Goal: Task Accomplishment & Management: Use online tool/utility

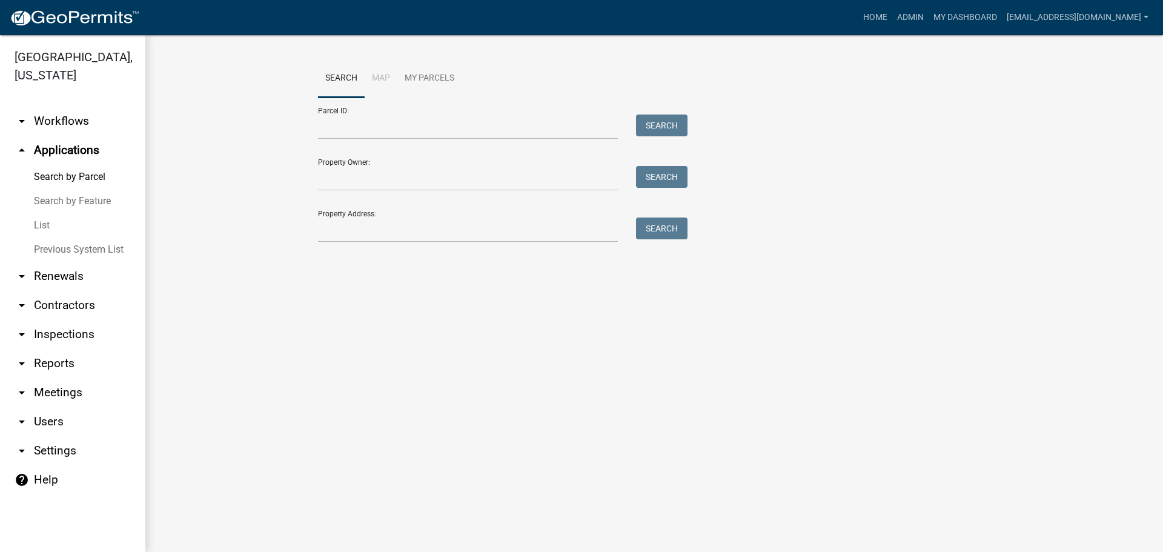
click at [64, 125] on link "arrow_drop_down Workflows" at bounding box center [72, 121] width 145 height 29
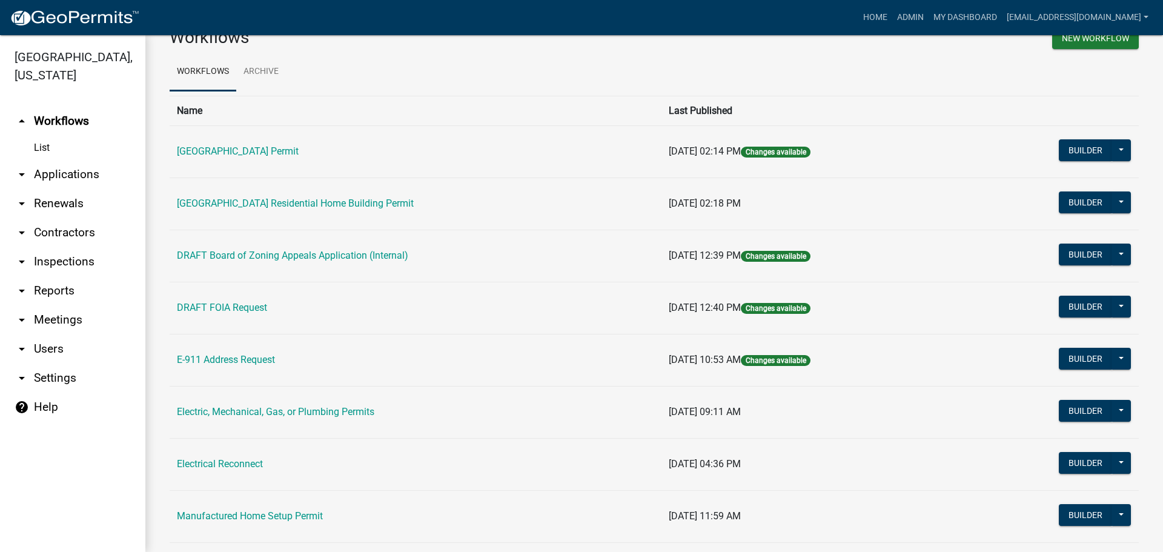
scroll to position [61, 0]
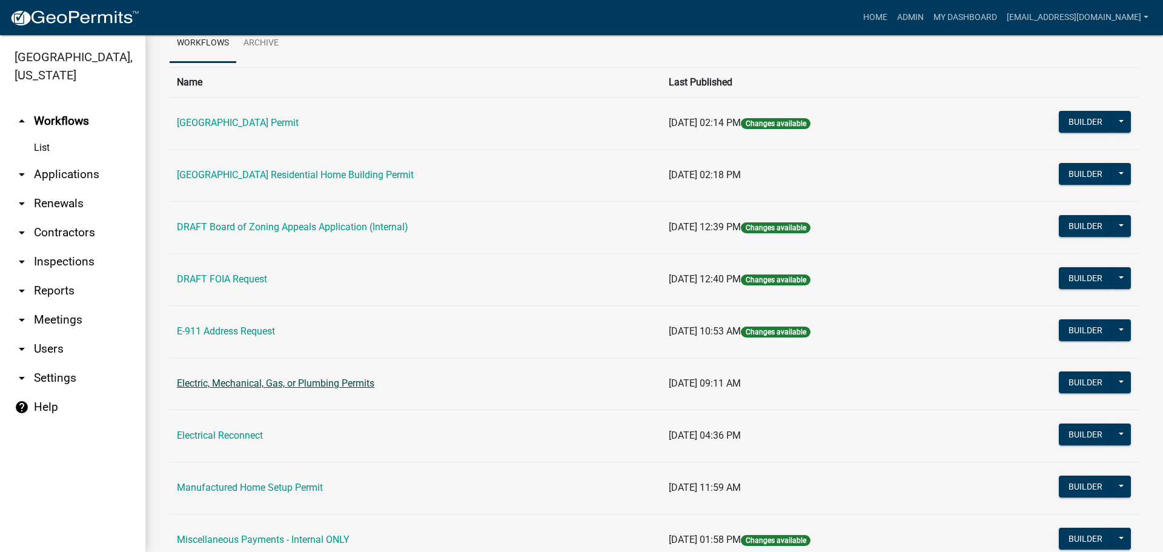
click at [329, 379] on link "Electric, Mechanical, Gas, or Plumbing Permits" at bounding box center [275, 383] width 197 height 12
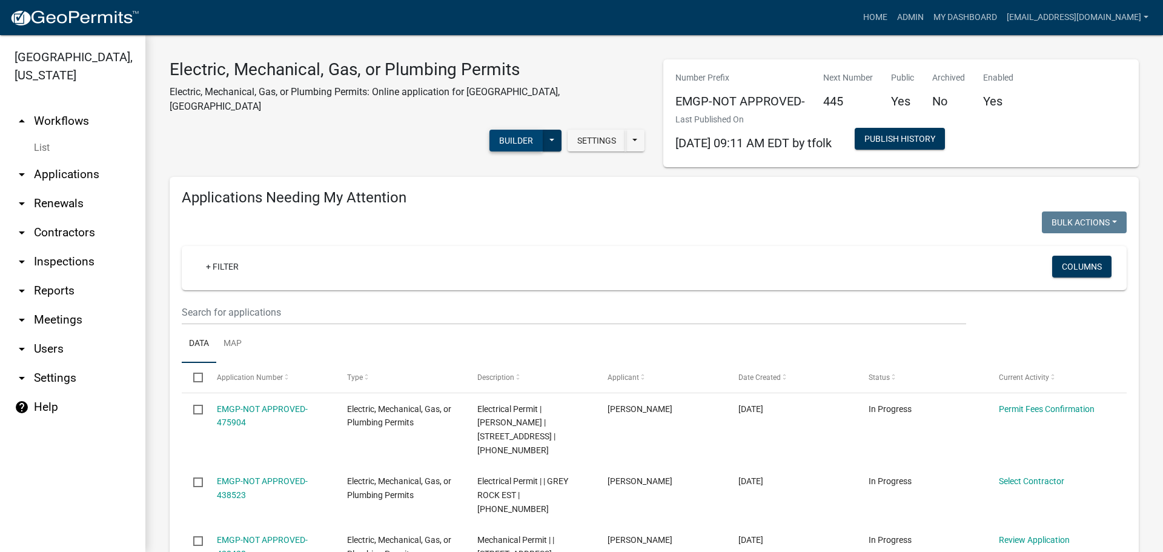
click at [520, 130] on button "Builder" at bounding box center [515, 141] width 53 height 22
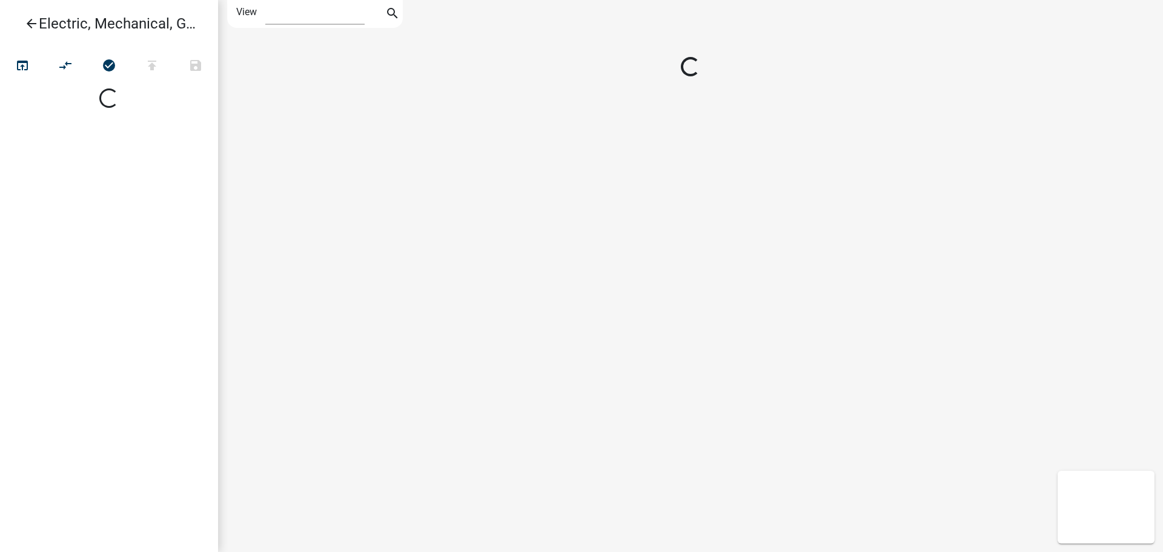
select select "1"
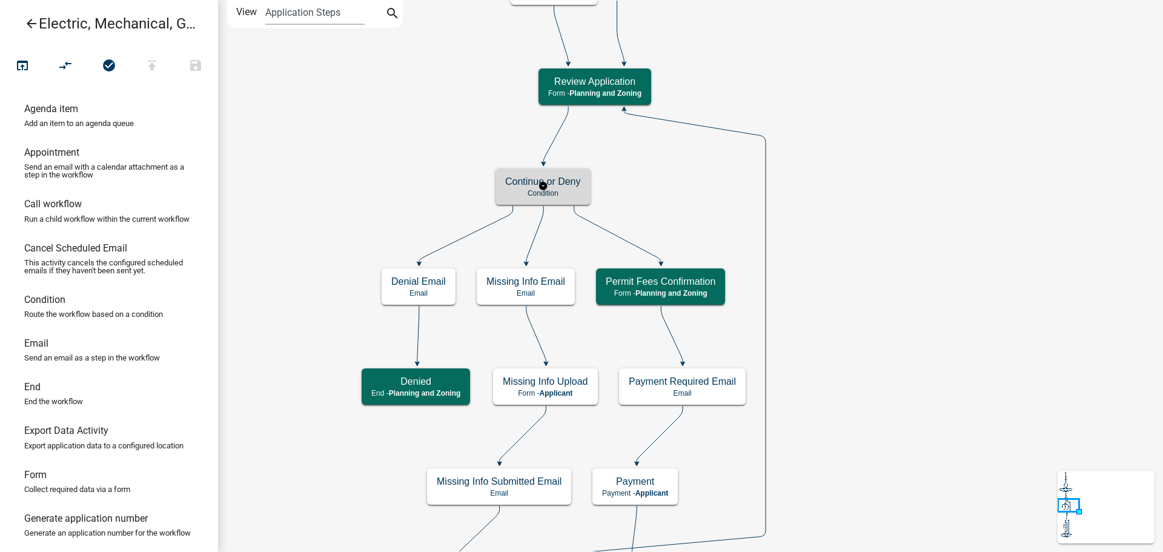
click at [557, 183] on h5 "Continue or Deny" at bounding box center [543, 182] width 76 height 12
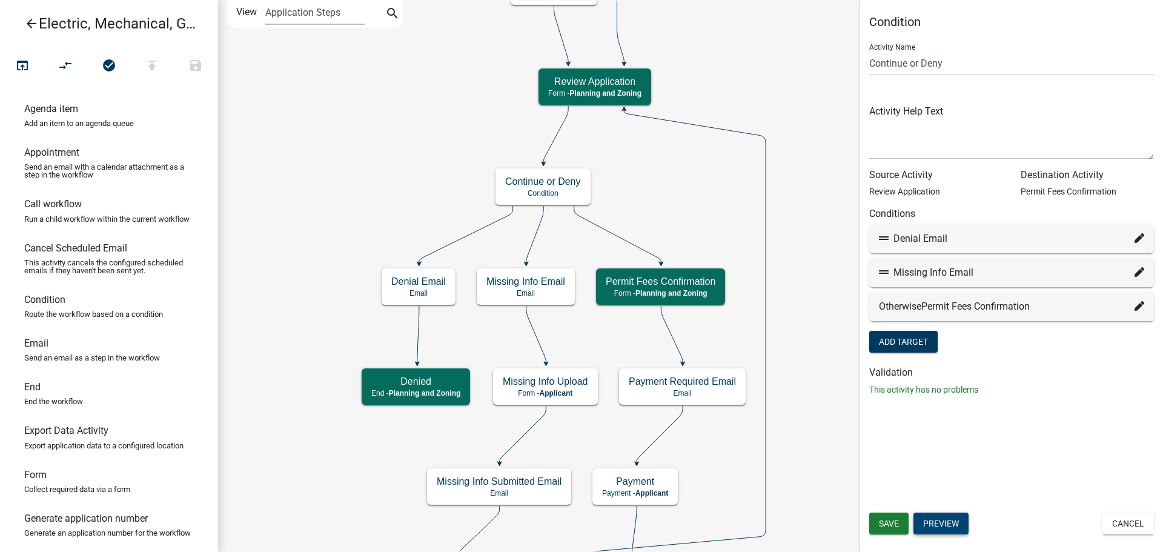
click at [949, 523] on button "Preview" at bounding box center [940, 523] width 55 height 22
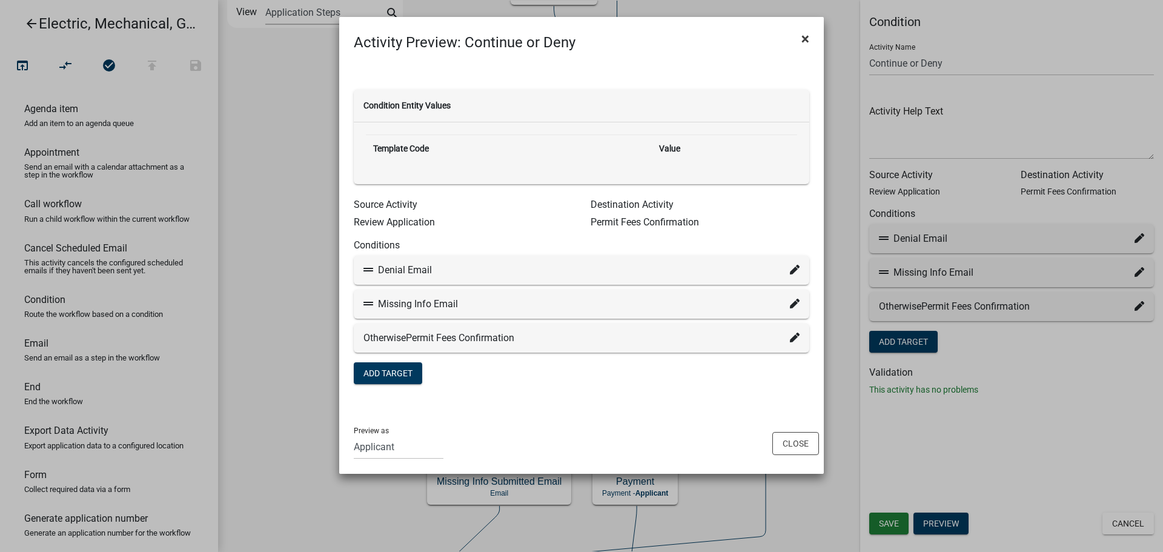
click at [806, 38] on span "×" at bounding box center [805, 38] width 8 height 17
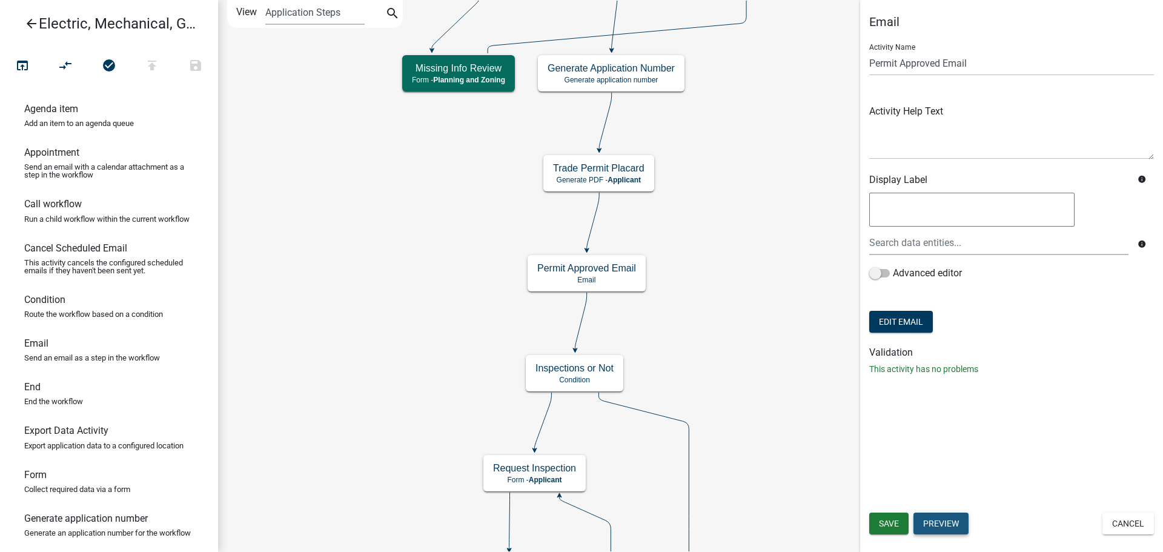
click at [943, 518] on button "Preview" at bounding box center [940, 523] width 55 height 22
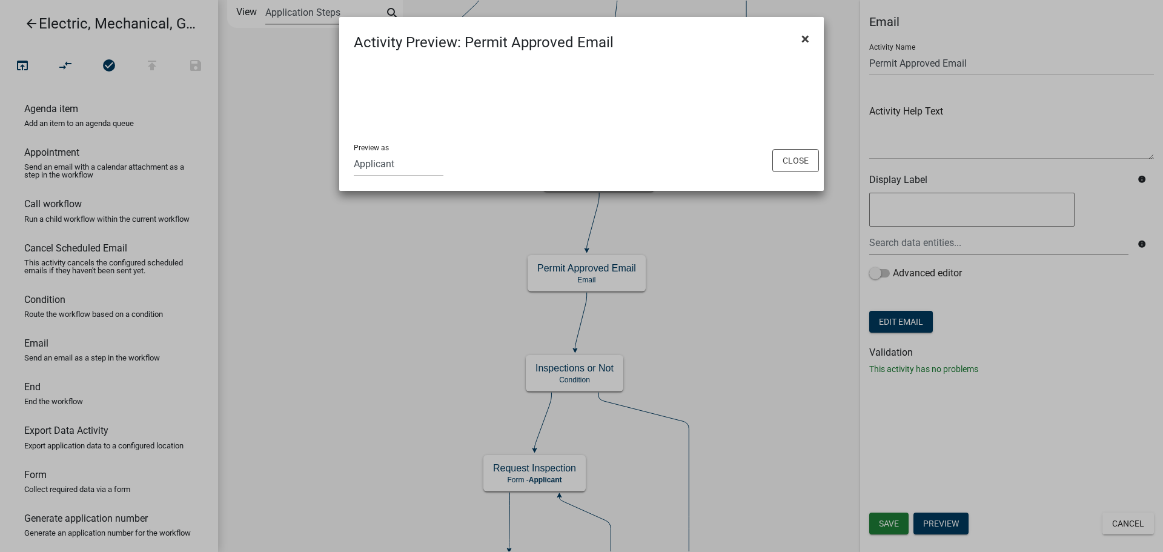
click at [803, 40] on span "×" at bounding box center [805, 38] width 8 height 17
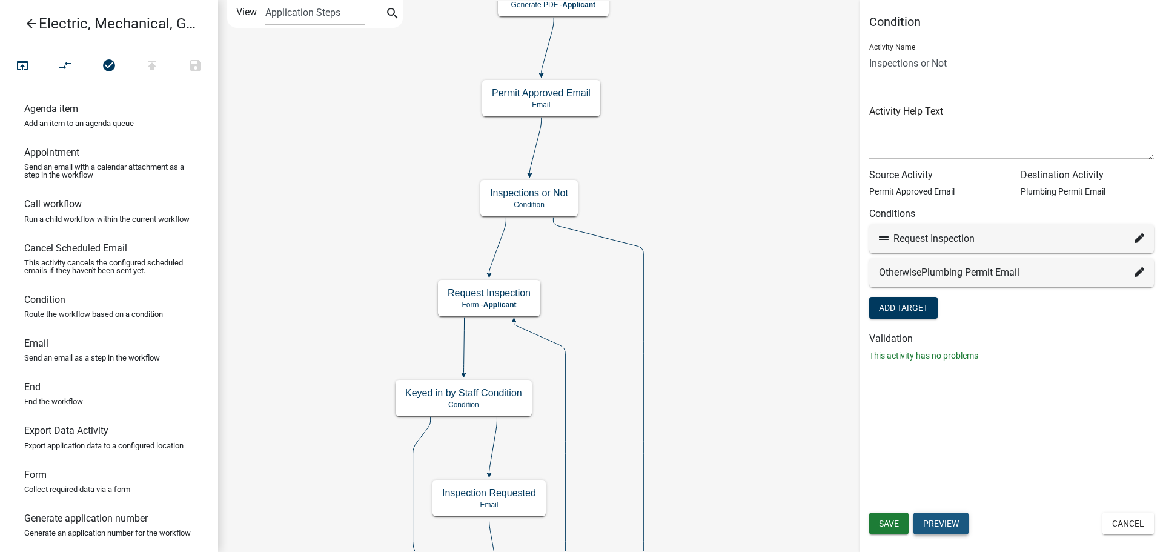
click at [941, 522] on button "Preview" at bounding box center [940, 523] width 55 height 22
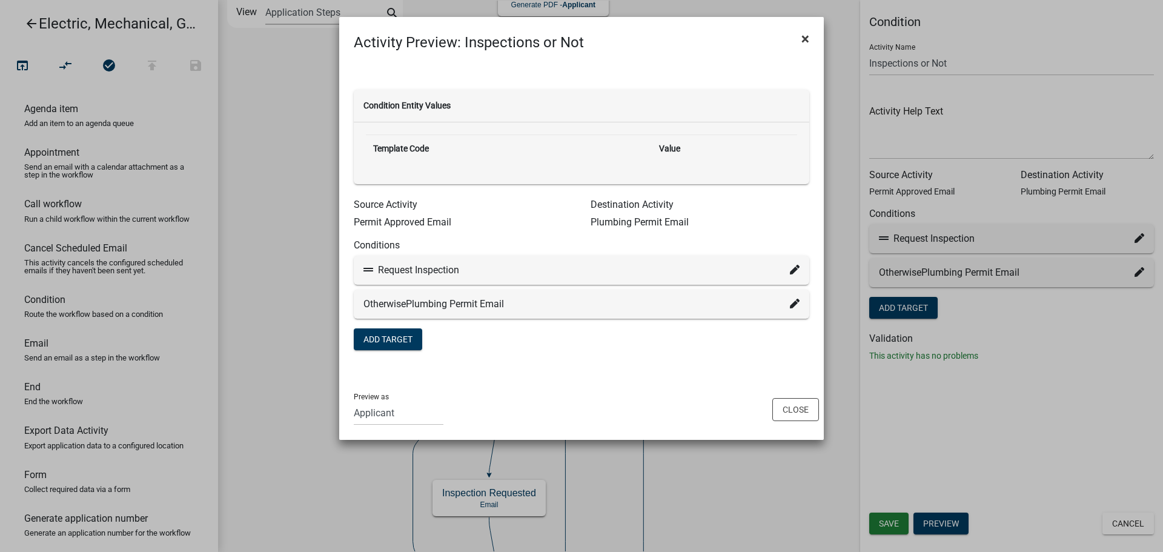
click at [804, 36] on span "×" at bounding box center [805, 38] width 8 height 17
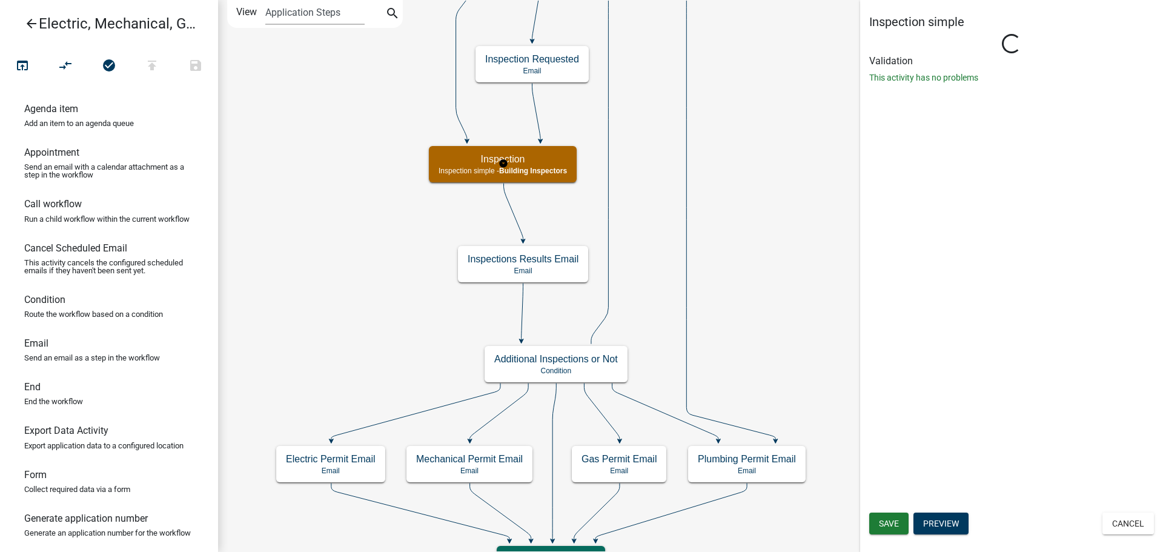
select select "896ec84b-7942-43b9-a78d-4f1554b7930c"
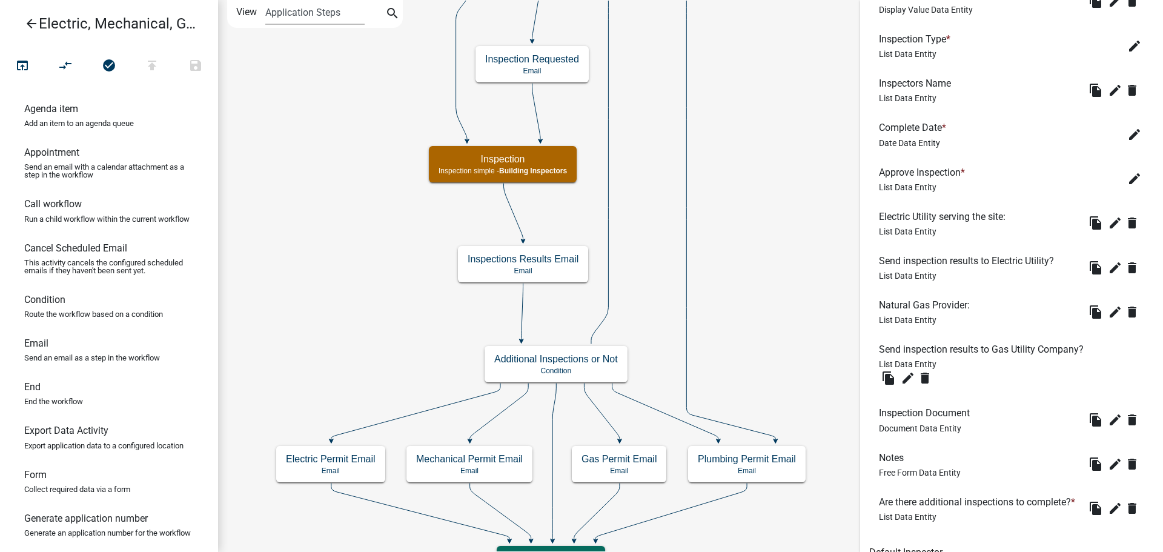
scroll to position [485, 0]
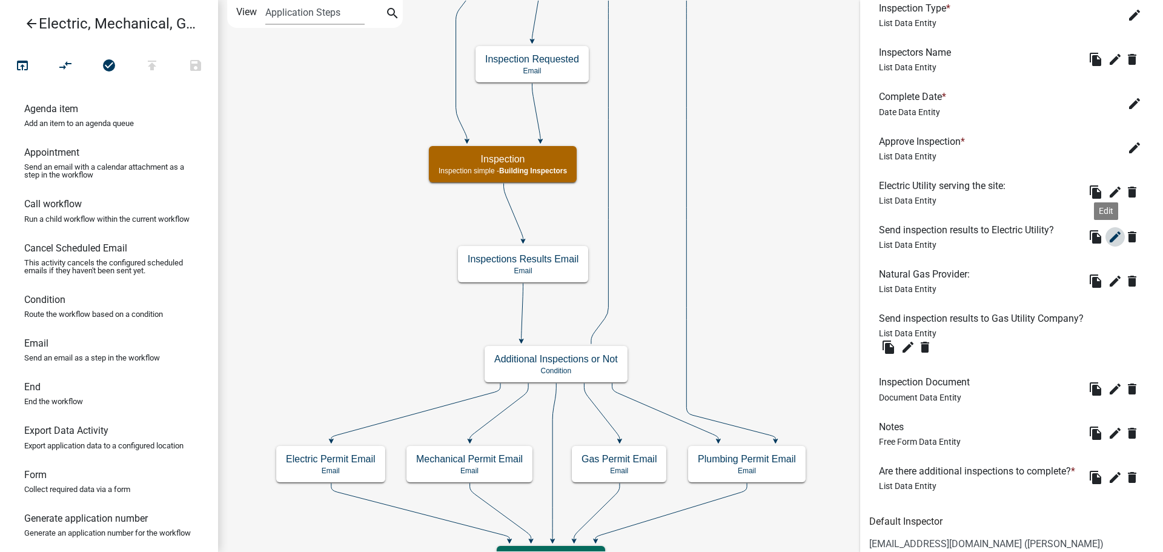
click at [1108, 234] on icon "edit" at bounding box center [1115, 237] width 15 height 15
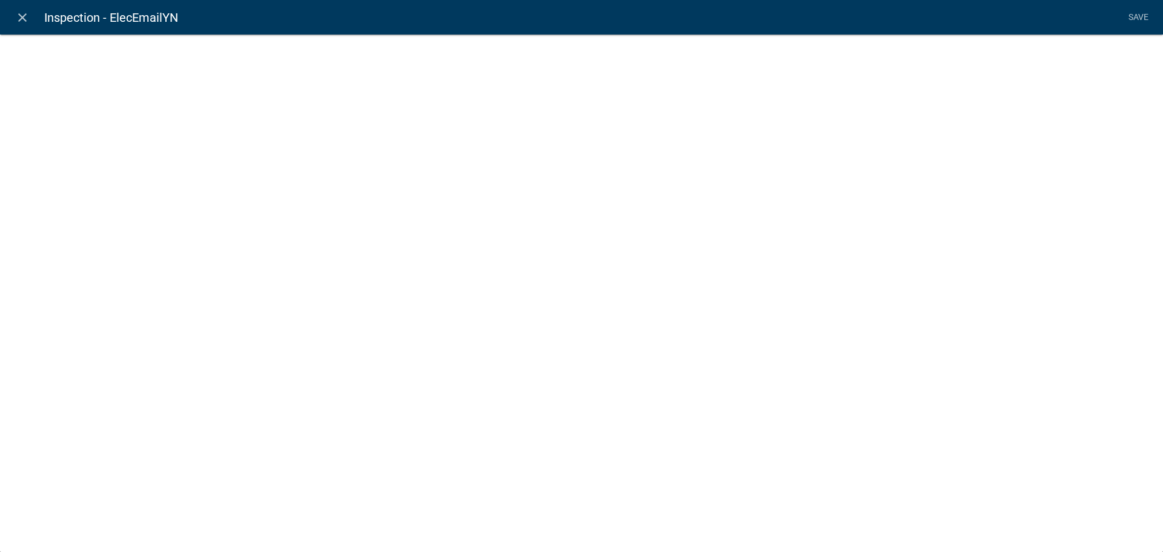
select select "list-data"
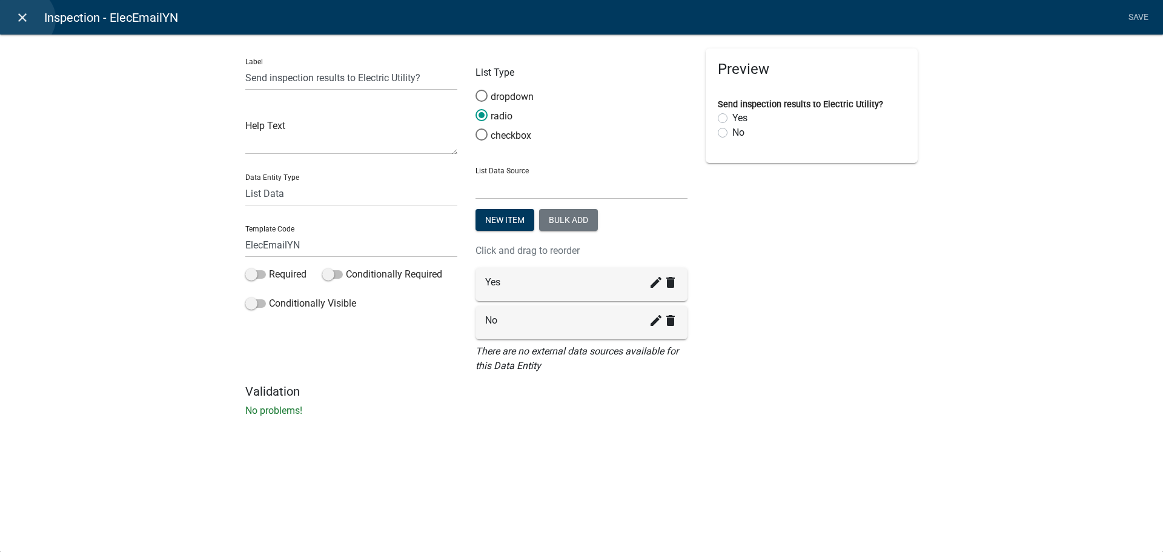
click at [25, 19] on icon "close" at bounding box center [22, 17] width 15 height 15
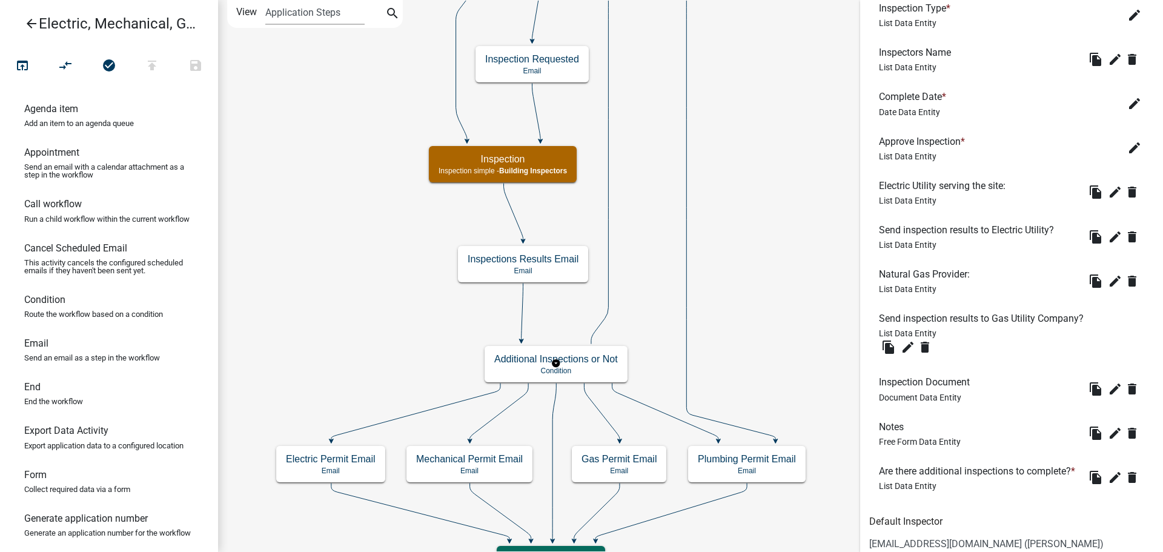
scroll to position [0, 0]
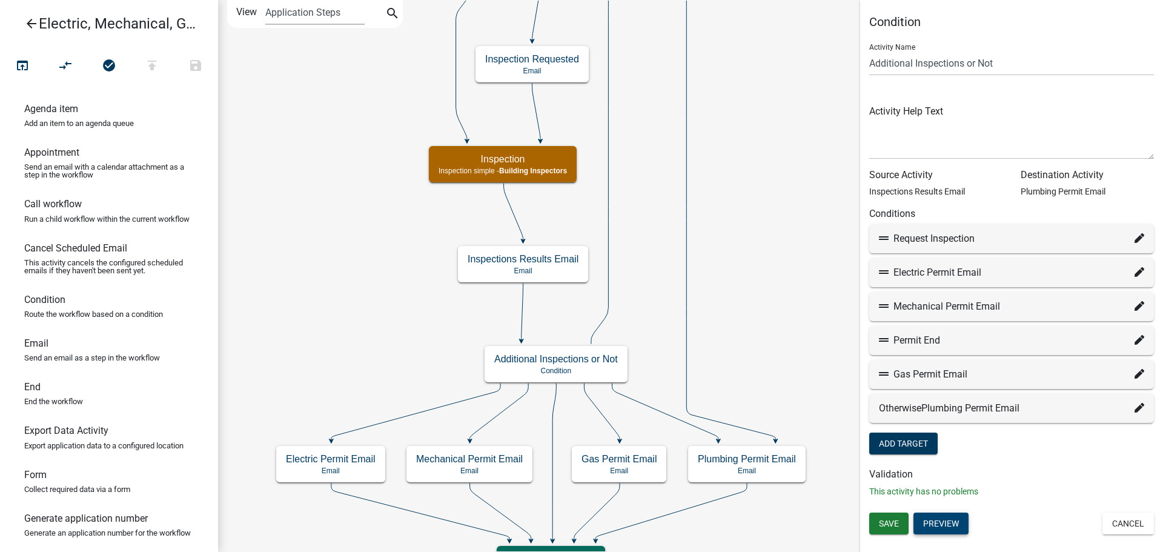
click at [940, 523] on button "Preview" at bounding box center [940, 523] width 55 height 22
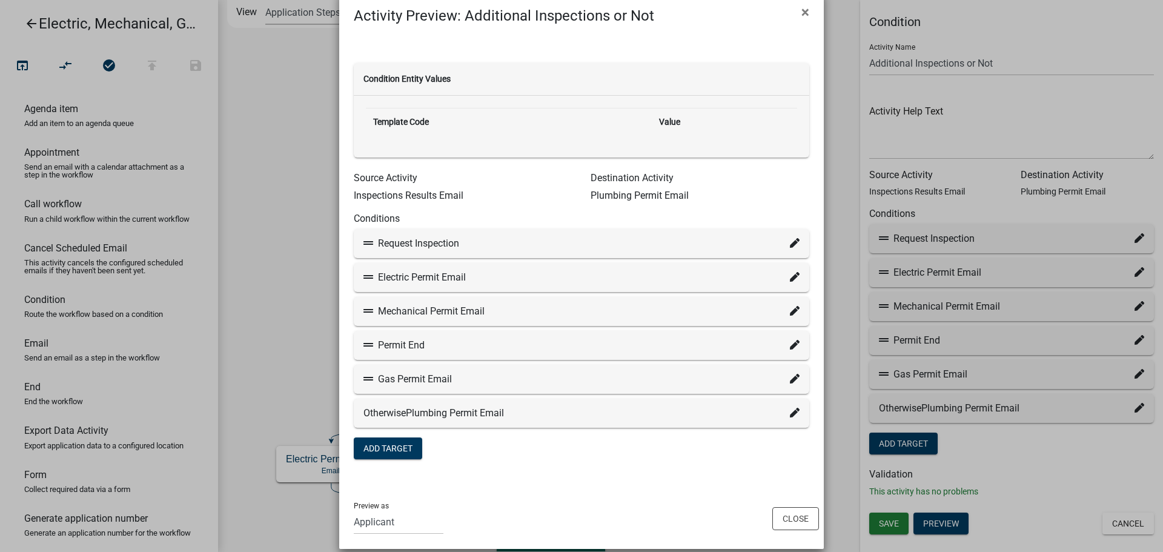
scroll to position [41, 0]
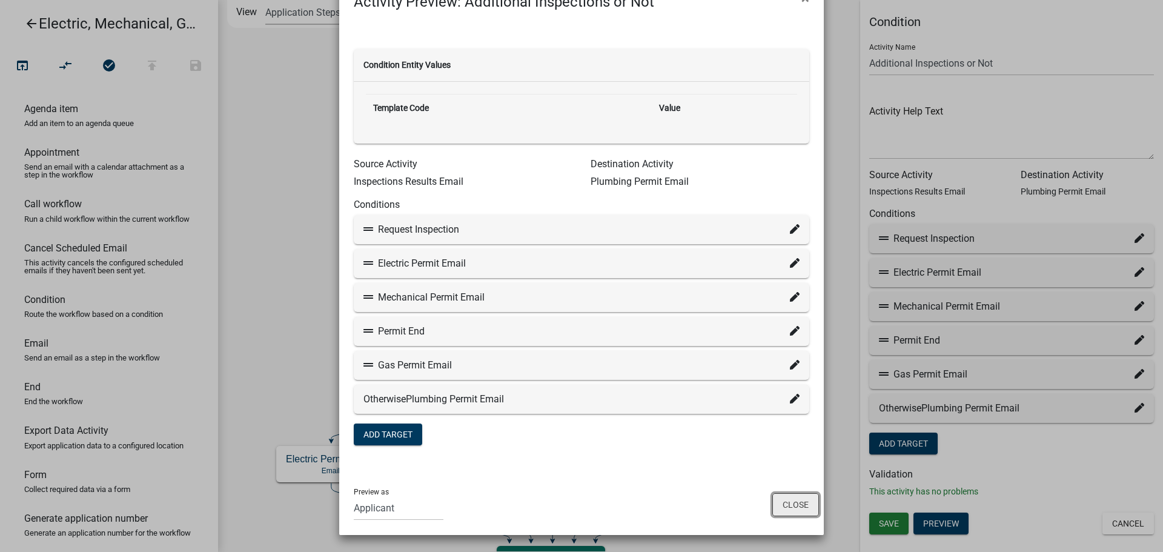
click at [795, 500] on button "Close" at bounding box center [795, 504] width 47 height 23
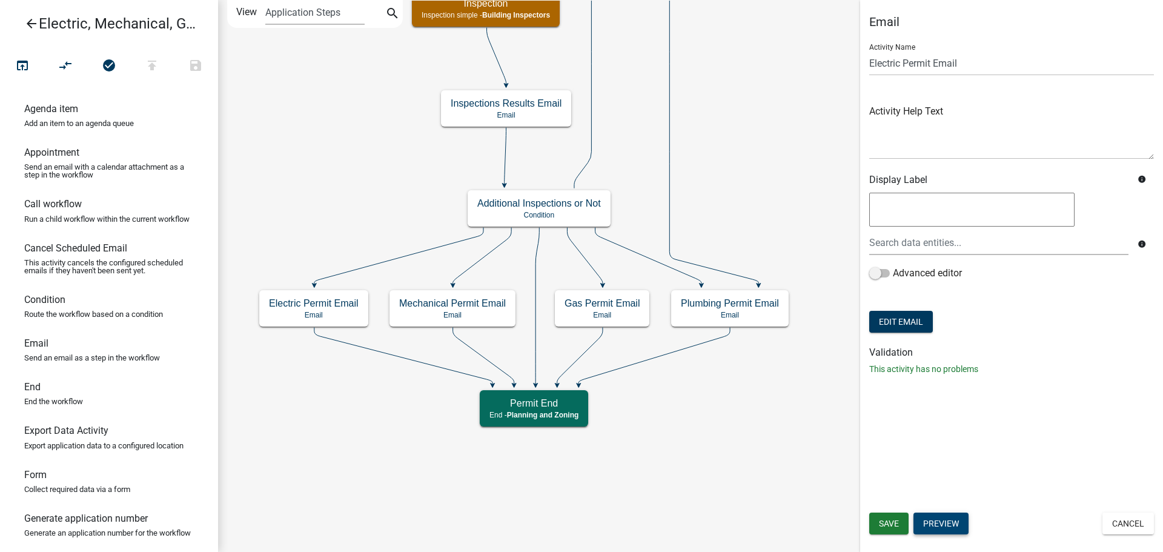
click at [945, 519] on button "Preview" at bounding box center [940, 523] width 55 height 22
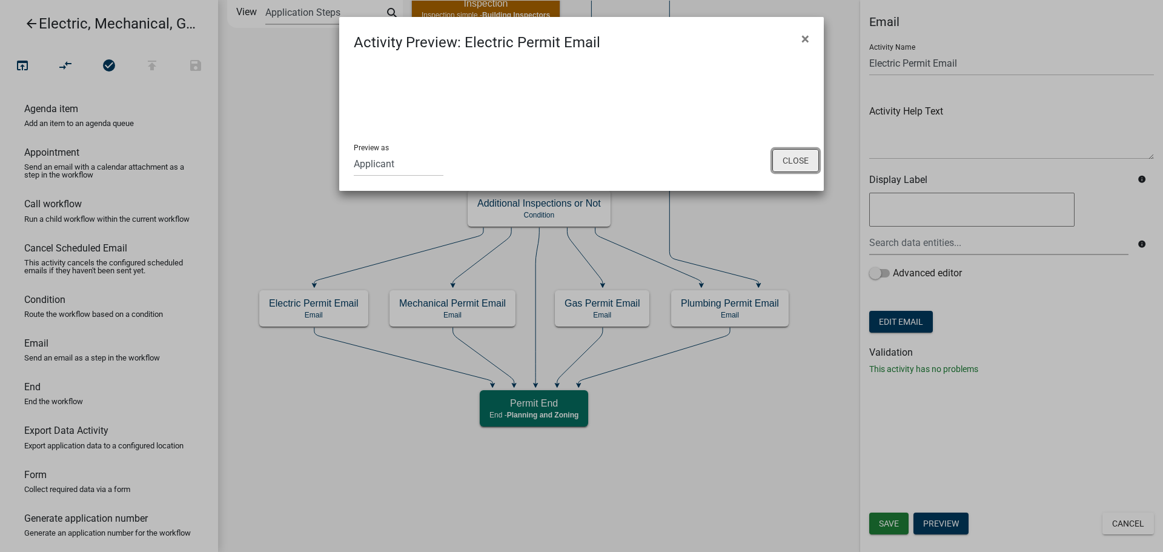
click at [798, 162] on button "Close" at bounding box center [795, 160] width 47 height 23
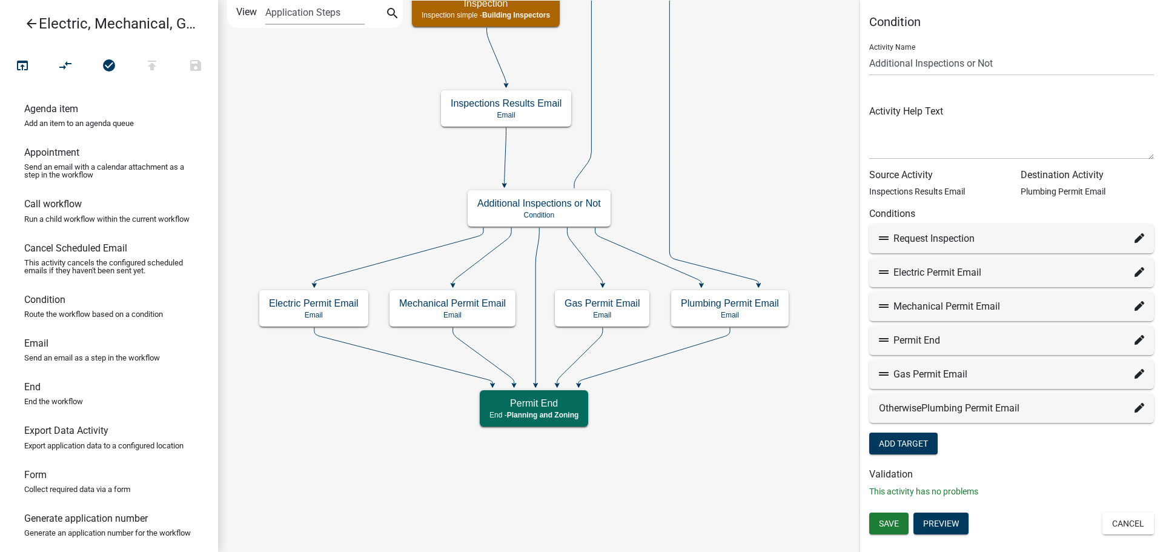
click at [1139, 270] on icon at bounding box center [1140, 272] width 10 height 10
select select "33: 0ceffd3d-d8fa-4206-94c1-1d914426fc36"
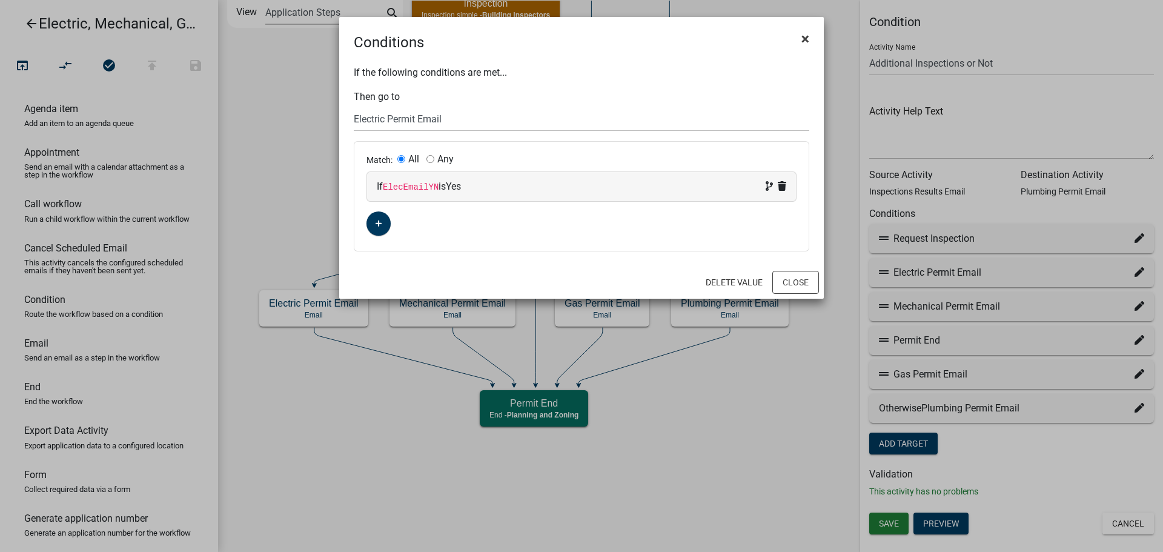
click at [802, 33] on span "×" at bounding box center [805, 38] width 8 height 17
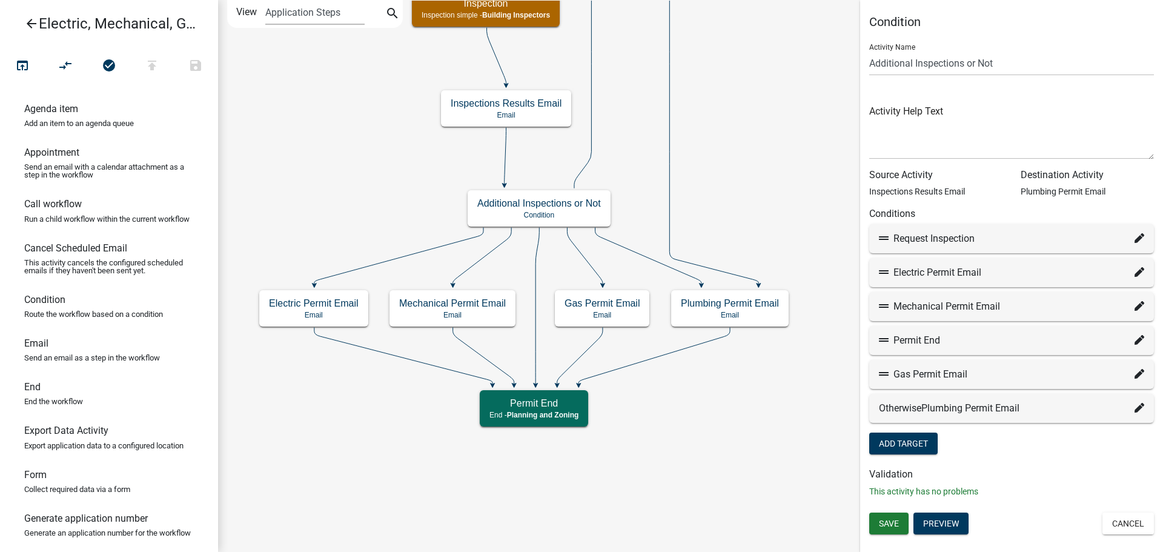
click at [1136, 270] on icon at bounding box center [1140, 272] width 10 height 10
select select "33: 0ceffd3d-d8fa-4206-94c1-1d914426fc36"
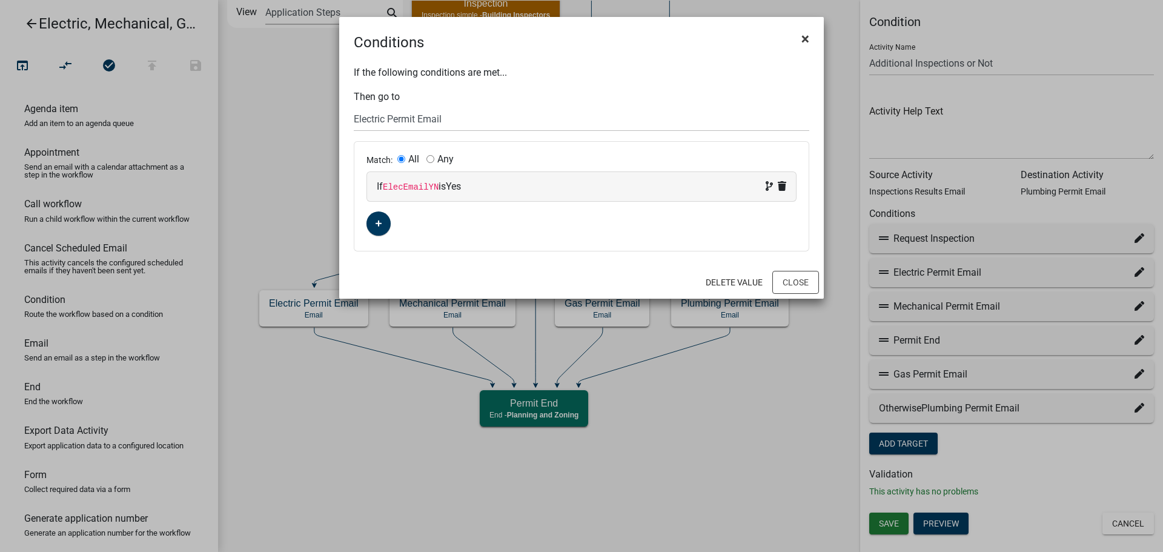
click at [804, 36] on span "×" at bounding box center [805, 38] width 8 height 17
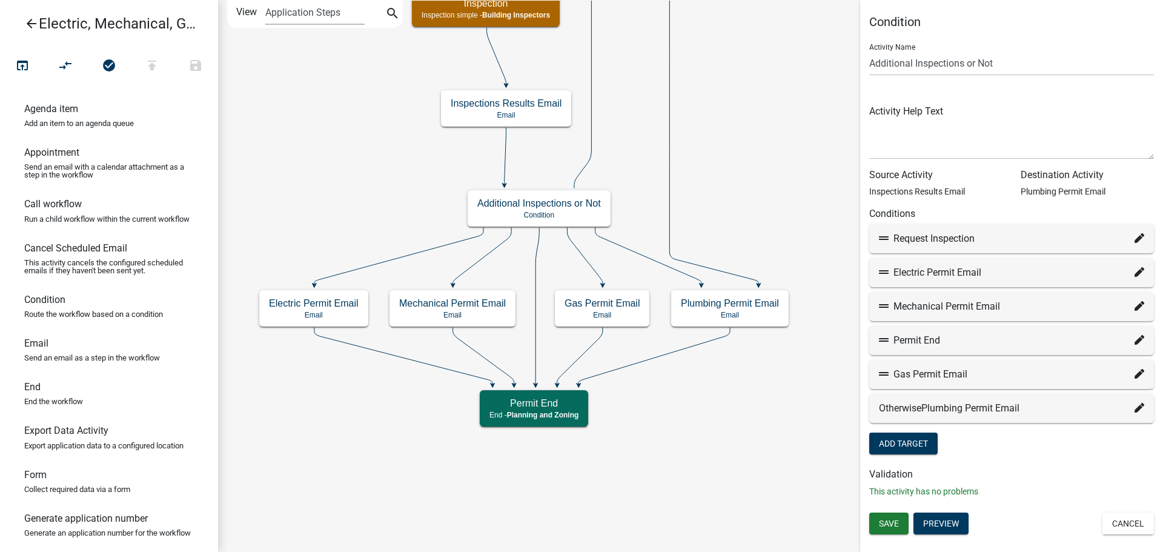
click at [1136, 406] on icon at bounding box center [1140, 408] width 10 height 10
select select "12: 9c2be650-93d4-4577-b813-4773a601a55a"
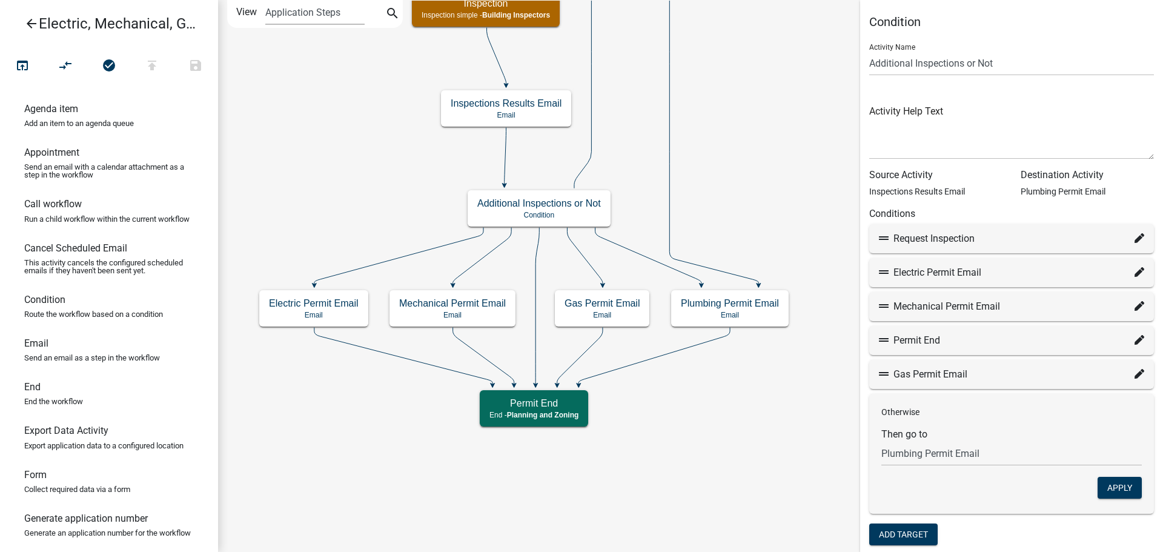
click at [1135, 372] on icon at bounding box center [1140, 374] width 10 height 10
select select "40: 304f04ae-14a3-4b6f-921e-e6eefa0020ca"
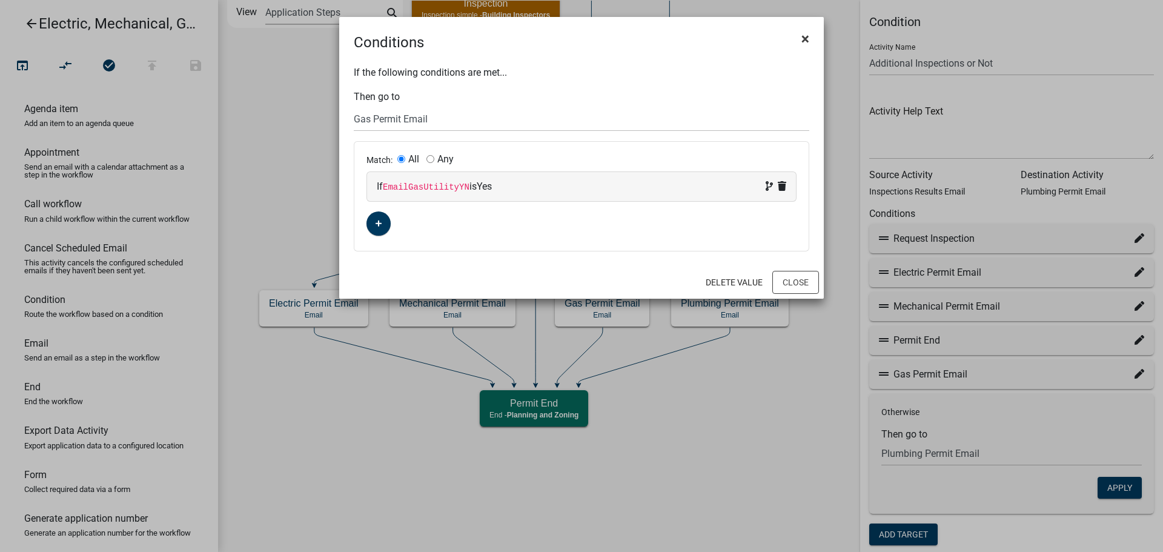
click at [804, 38] on span "×" at bounding box center [805, 38] width 8 height 17
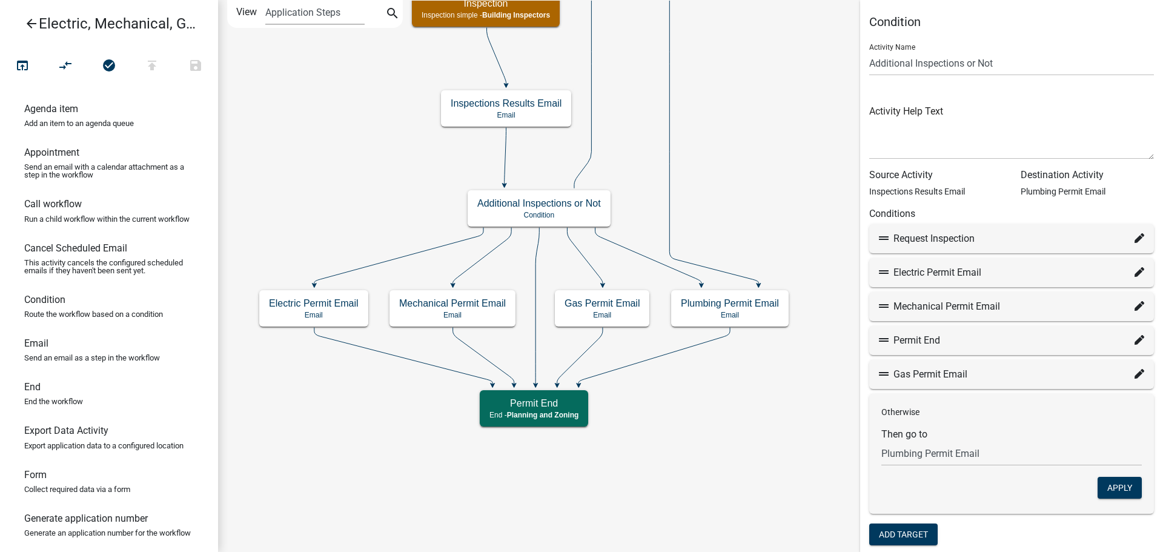
click at [1021, 233] on div "Request Inspection" at bounding box center [1011, 238] width 265 height 15
click at [1135, 236] on icon at bounding box center [1140, 238] width 10 height 10
select select "23: 3c378f9f-d2ce-422d-b742-ef40fe28c5db"
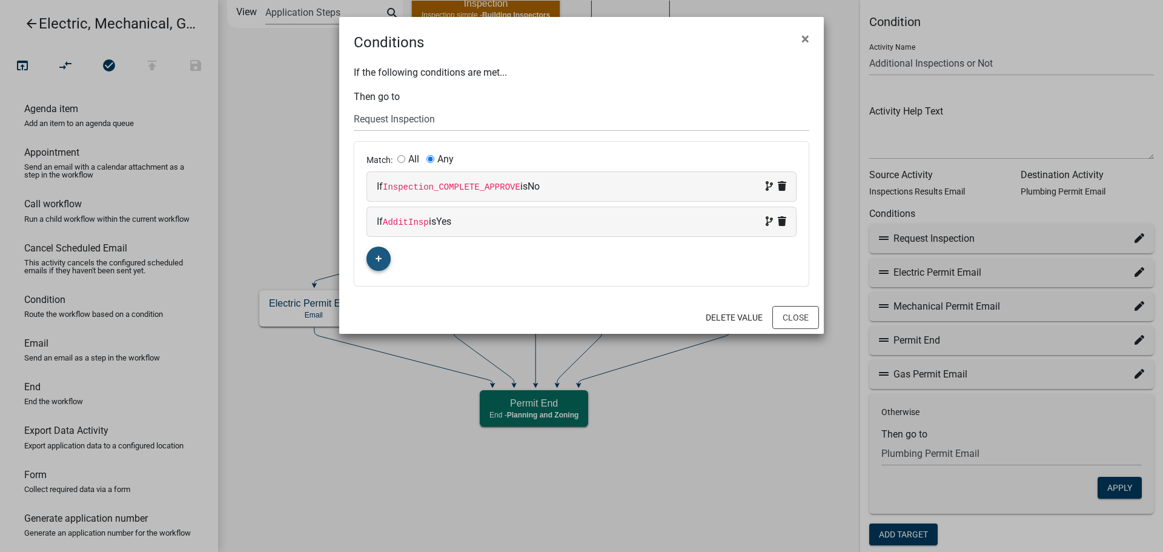
click at [382, 260] on button "button" at bounding box center [378, 259] width 24 height 24
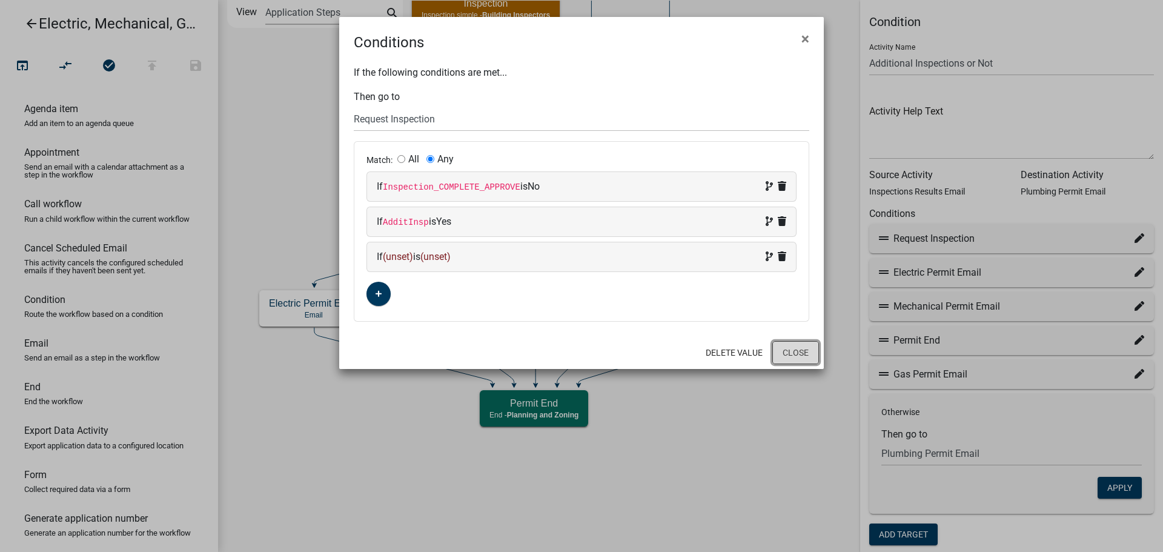
click at [795, 357] on button "Close" at bounding box center [795, 352] width 47 height 23
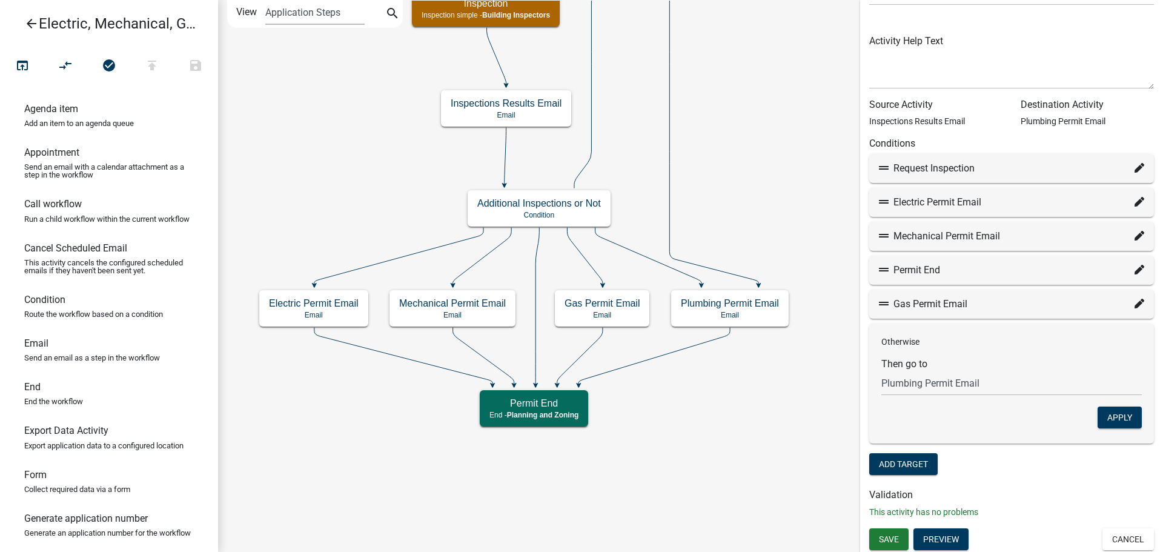
scroll to position [71, 0]
click at [940, 535] on button "Preview" at bounding box center [940, 538] width 55 height 22
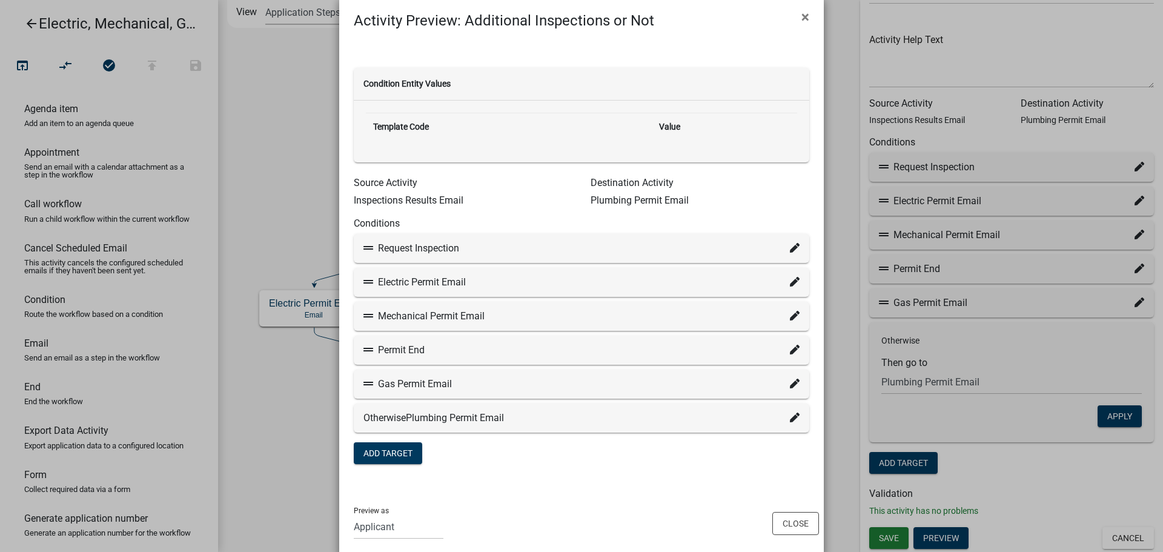
scroll to position [41, 0]
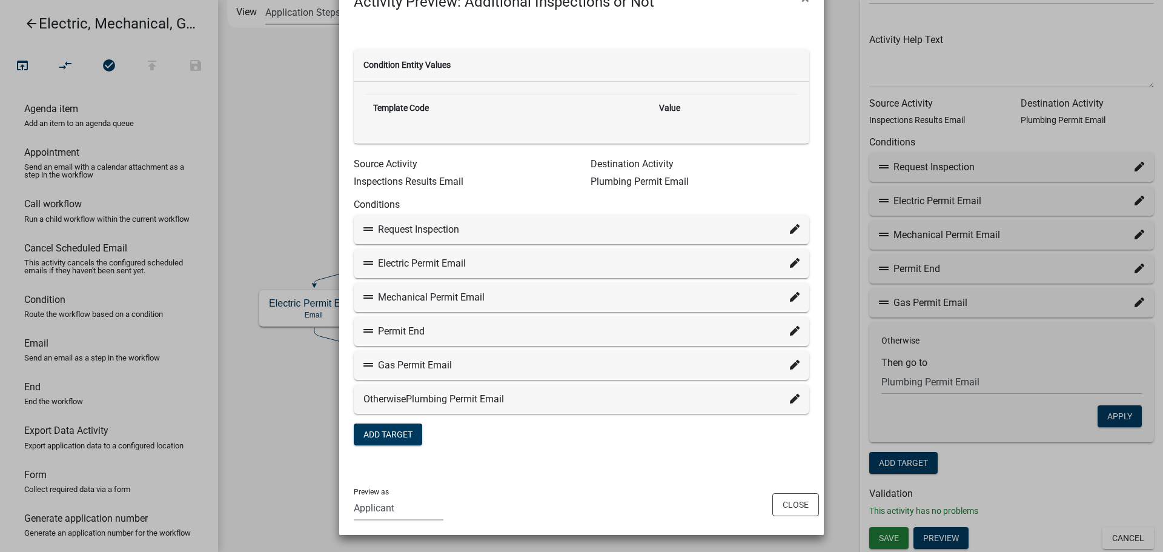
click at [396, 502] on select "Applicant Admin E911 Building Inspectors Planning and Zoning Assessor's Office …" at bounding box center [399, 508] width 90 height 25
click at [354, 496] on select "Applicant Admin E911 Building Inspectors Planning and Zoning Assessor's Office …" at bounding box center [399, 508] width 90 height 25
click at [429, 510] on select "Applicant Admin E911 Building Inspectors Planning and Zoning Assessor's Office …" at bounding box center [399, 508] width 90 height 25
select select "46F061D0-CA05-4526-87AD-BAE6256F3E47"
click at [354, 496] on select "Applicant Admin E911 Building Inspectors Planning and Zoning Assessor's Office …" at bounding box center [399, 508] width 90 height 25
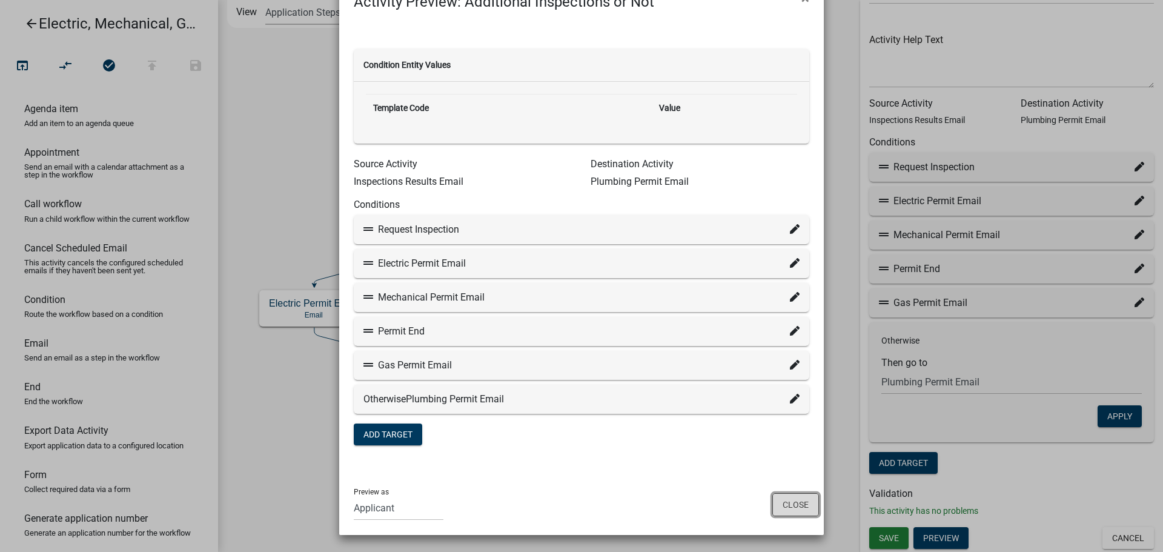
click at [781, 503] on button "Close" at bounding box center [795, 504] width 47 height 23
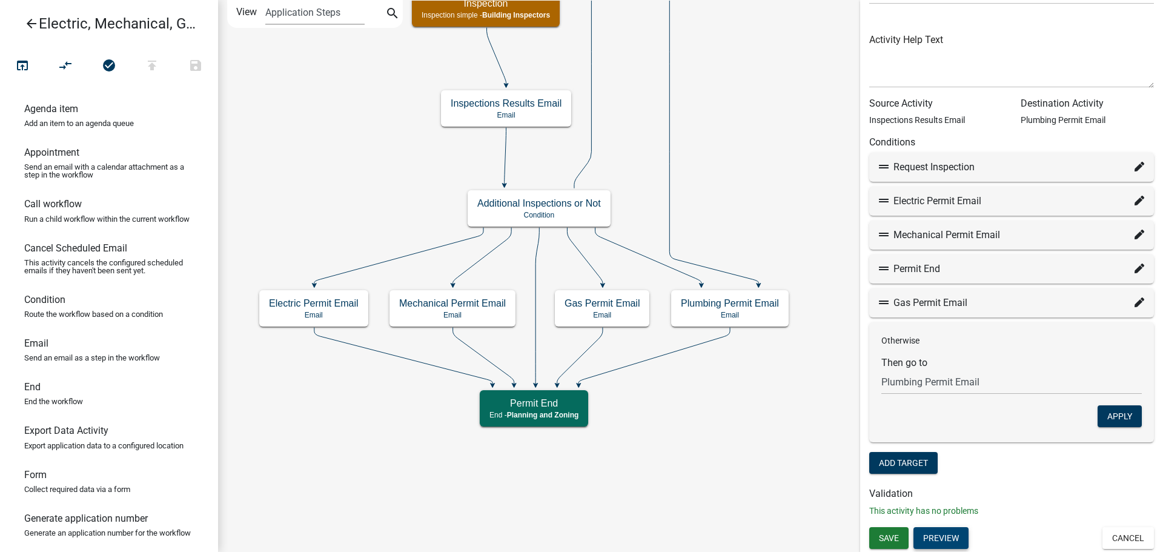
click at [1135, 267] on icon at bounding box center [1140, 269] width 10 height 10
select select "5: 56f0abe2-3864-416c-8e83-7c4a192569e0"
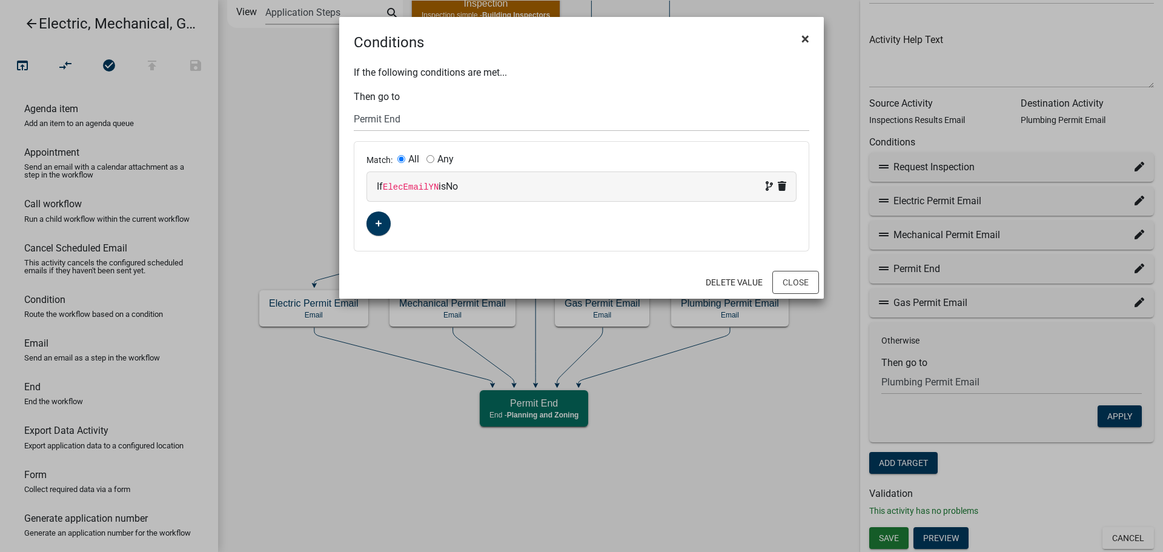
click at [807, 39] on span "×" at bounding box center [805, 38] width 8 height 17
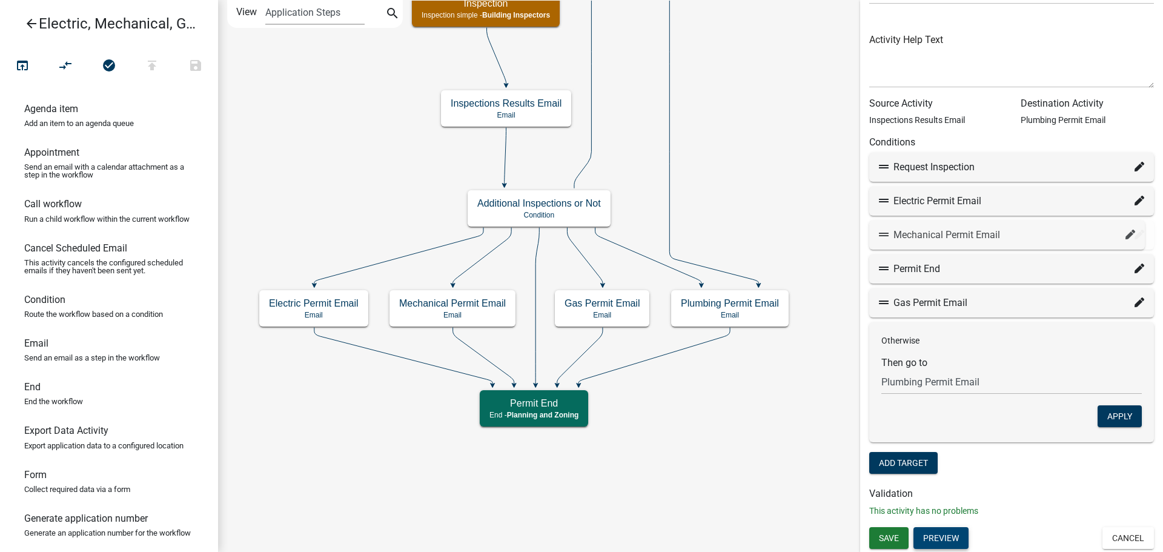
click at [985, 234] on div "Mechanical Permit Email" at bounding box center [1011, 235] width 265 height 15
click at [1135, 233] on icon at bounding box center [1140, 235] width 10 height 10
select select "34: e26f931e-e37c-4b77-82de-ffe8a860f024"
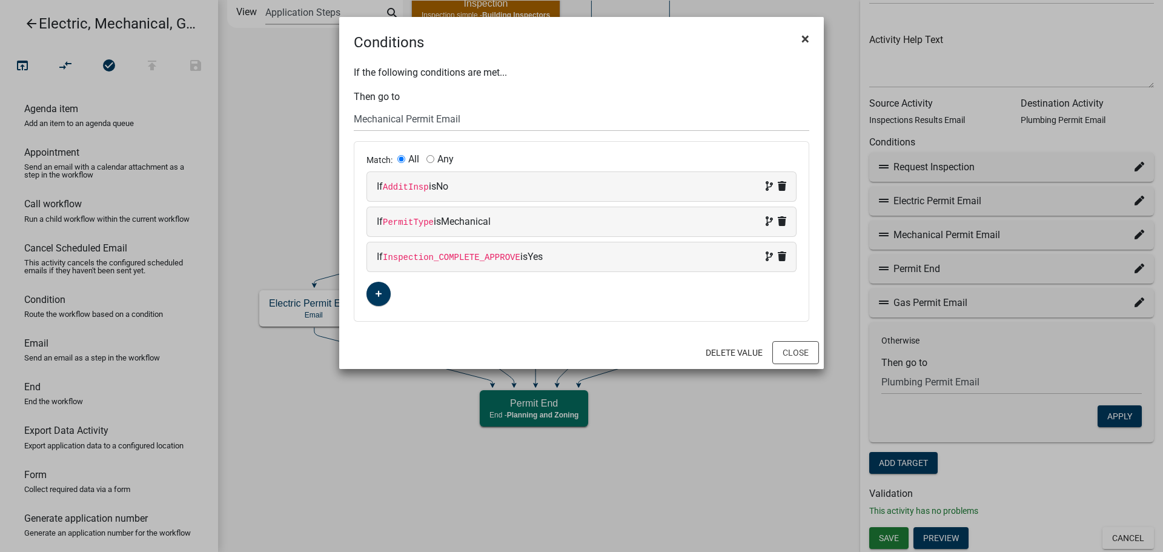
click at [806, 38] on span "×" at bounding box center [805, 38] width 8 height 17
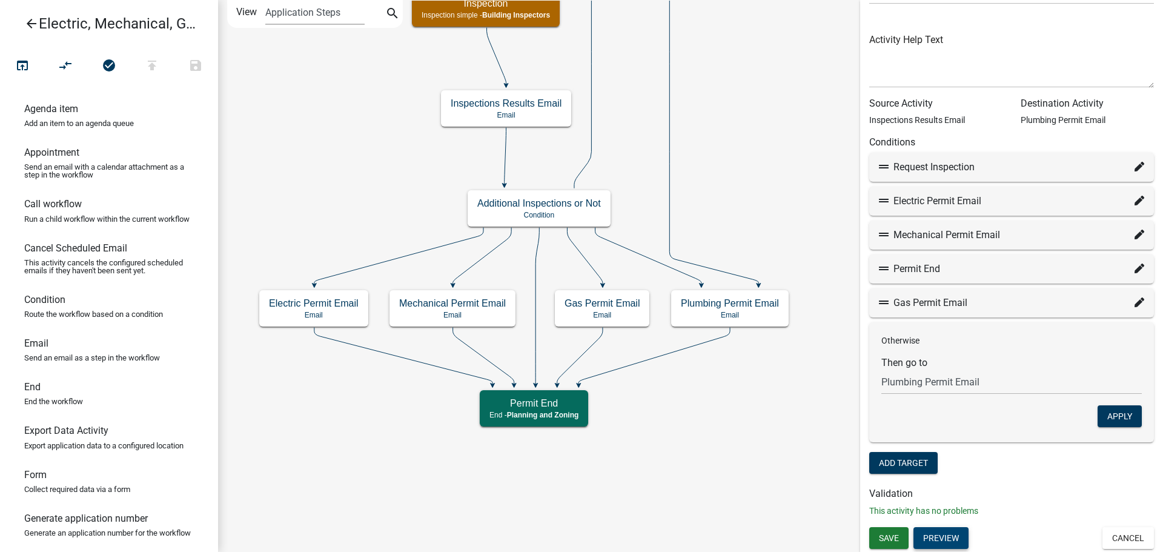
click at [1135, 203] on icon at bounding box center [1140, 201] width 10 height 10
select select "33: 0ceffd3d-d8fa-4206-94c1-1d914426fc36"
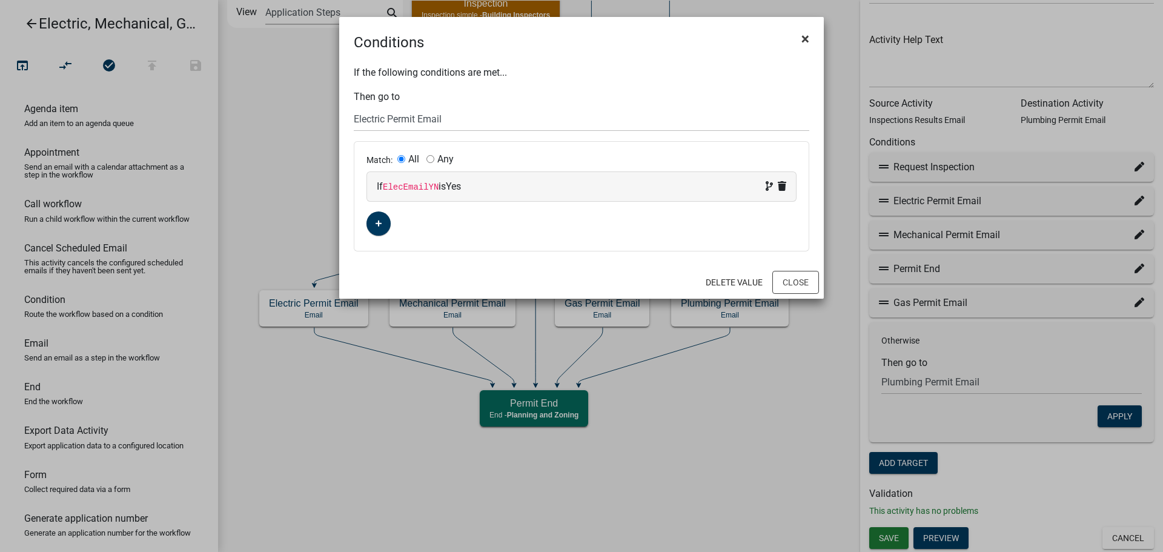
click at [806, 36] on span "×" at bounding box center [805, 38] width 8 height 17
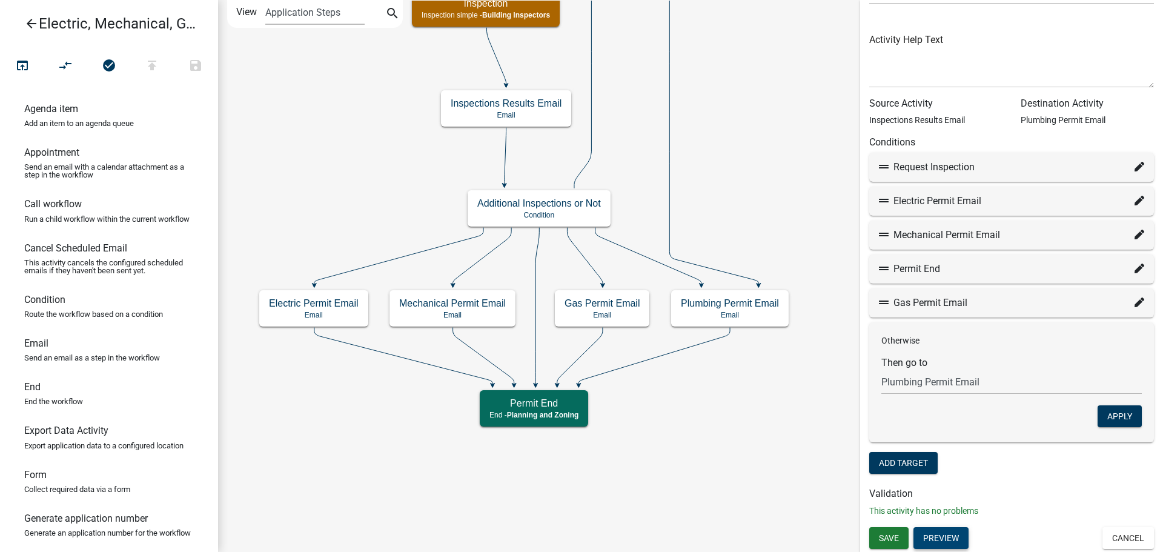
click at [1135, 165] on icon at bounding box center [1140, 167] width 10 height 10
select select "23: 3c378f9f-d2ce-422d-b742-ef40fe28c5db"
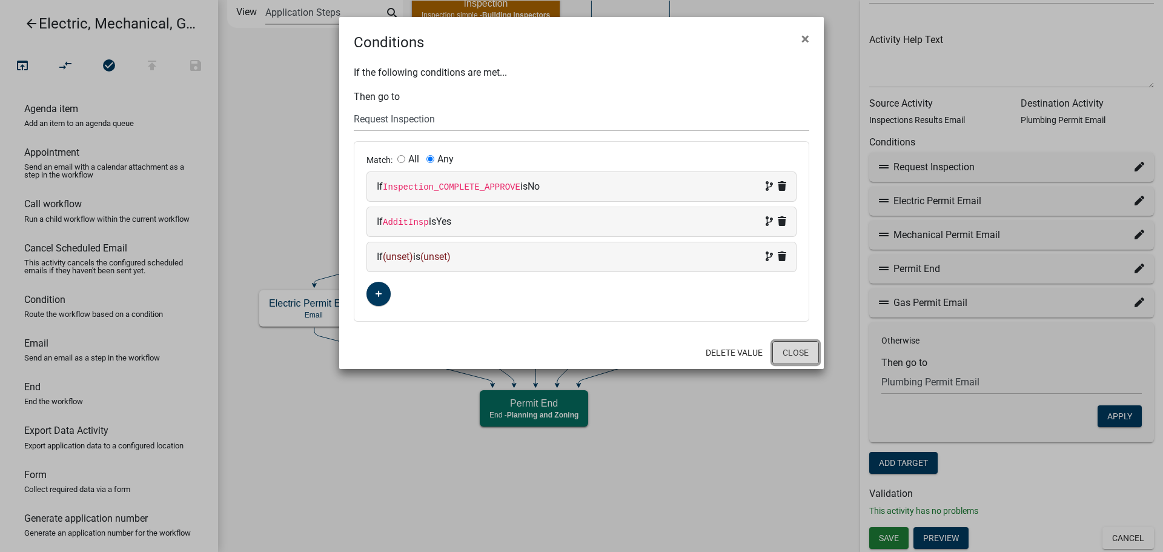
click at [797, 353] on button "Close" at bounding box center [795, 352] width 47 height 23
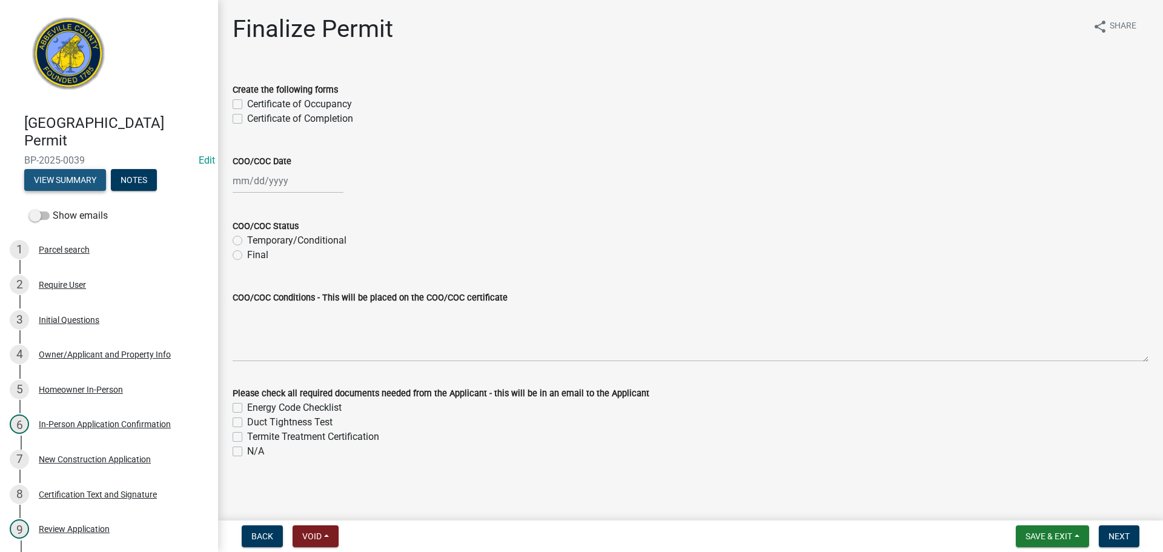
click at [56, 181] on button "View Summary" at bounding box center [65, 180] width 82 height 22
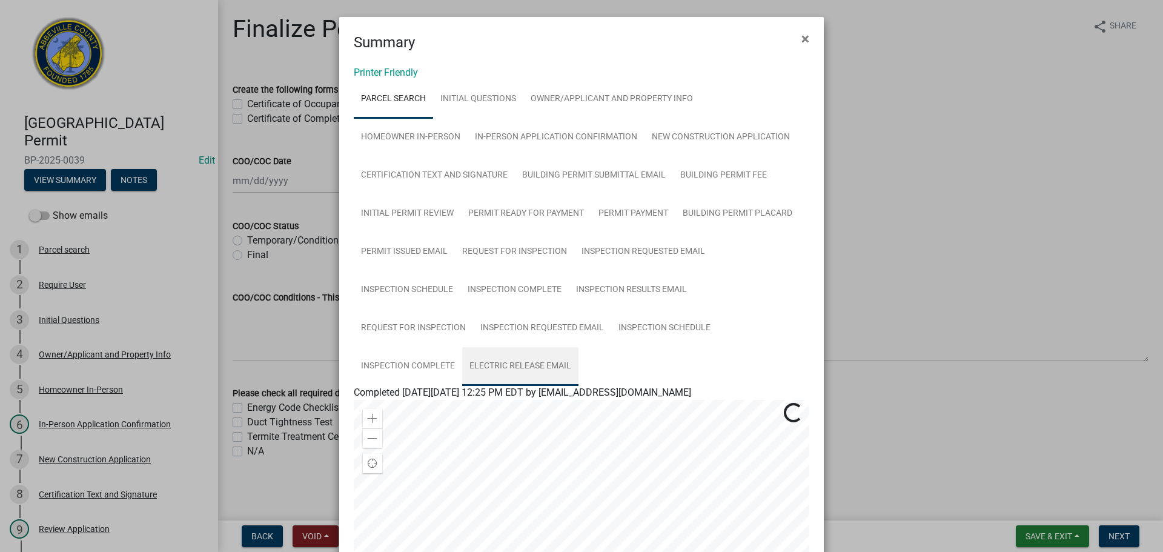
click at [516, 361] on link "Electric Release Email" at bounding box center [520, 366] width 116 height 39
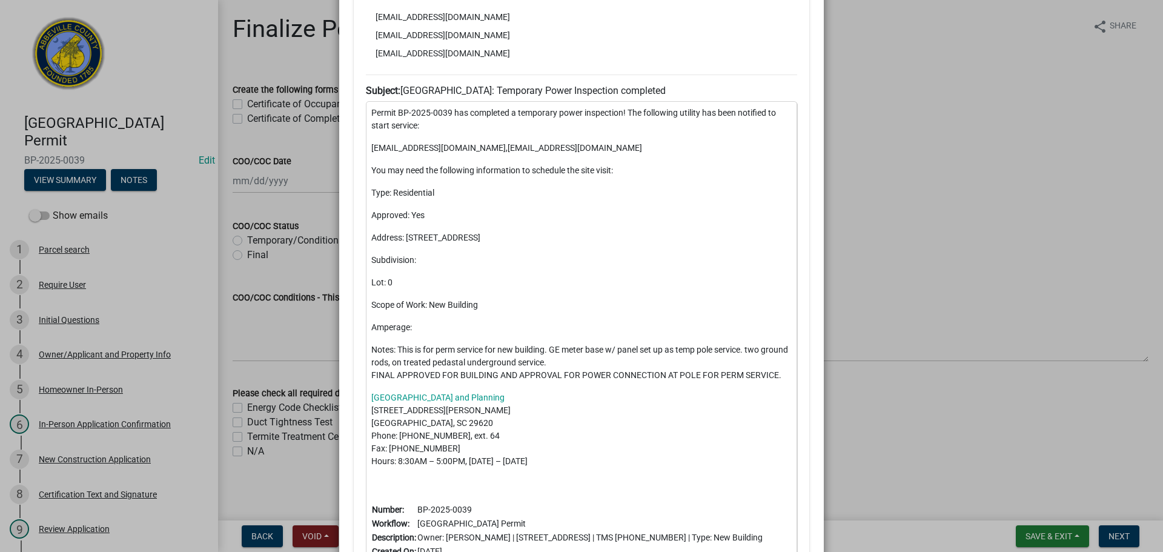
scroll to position [666, 0]
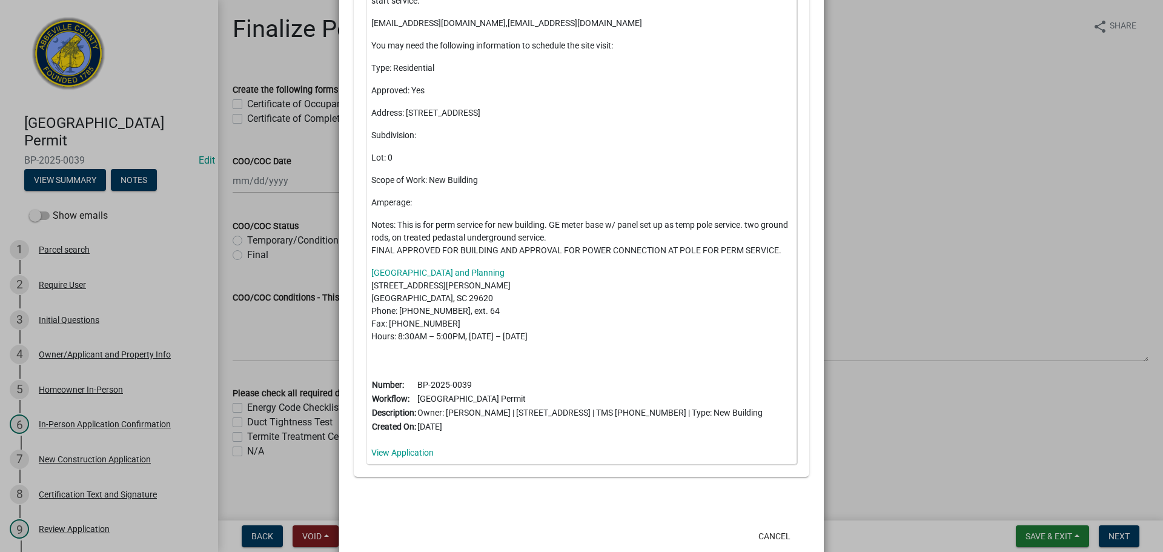
click at [889, 96] on ngb-modal-window "Summary × Printer Friendly Parcel search Initial Questions Owner/Applicant and …" at bounding box center [581, 276] width 1163 height 552
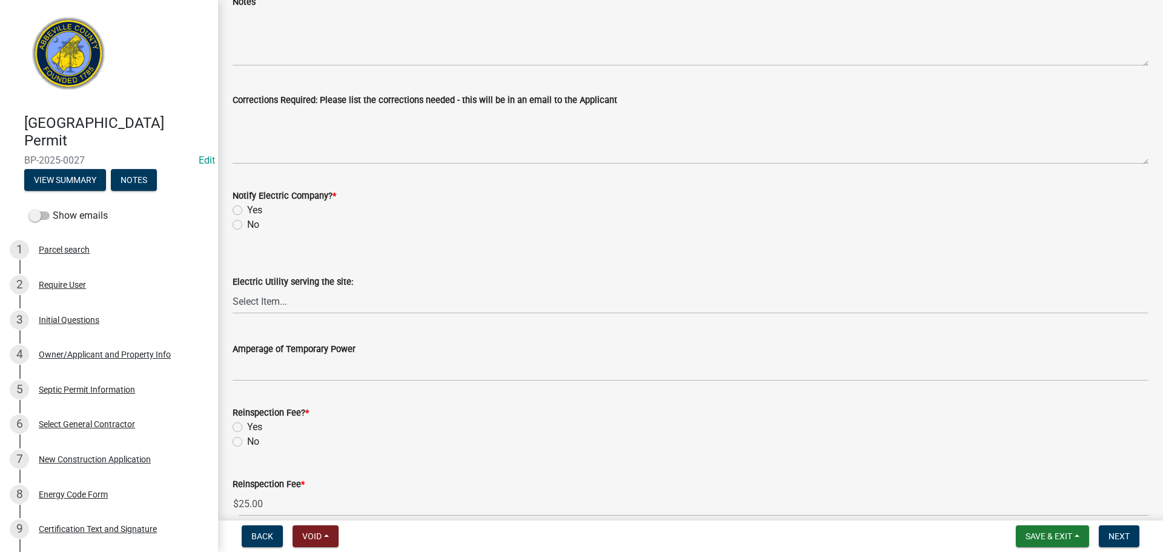
scroll to position [587, 0]
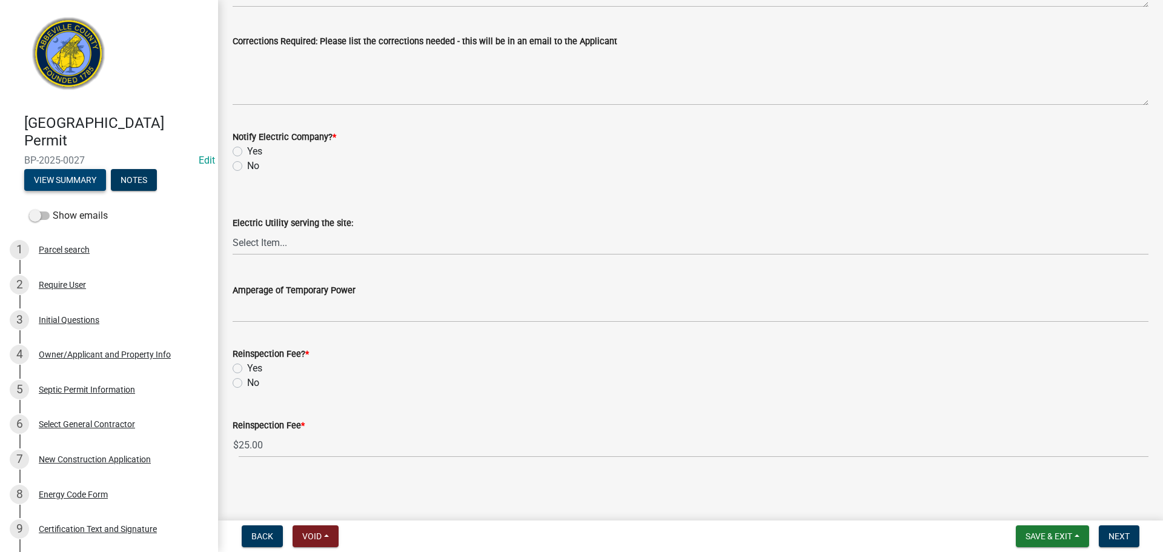
click at [71, 182] on button "View Summary" at bounding box center [65, 180] width 82 height 22
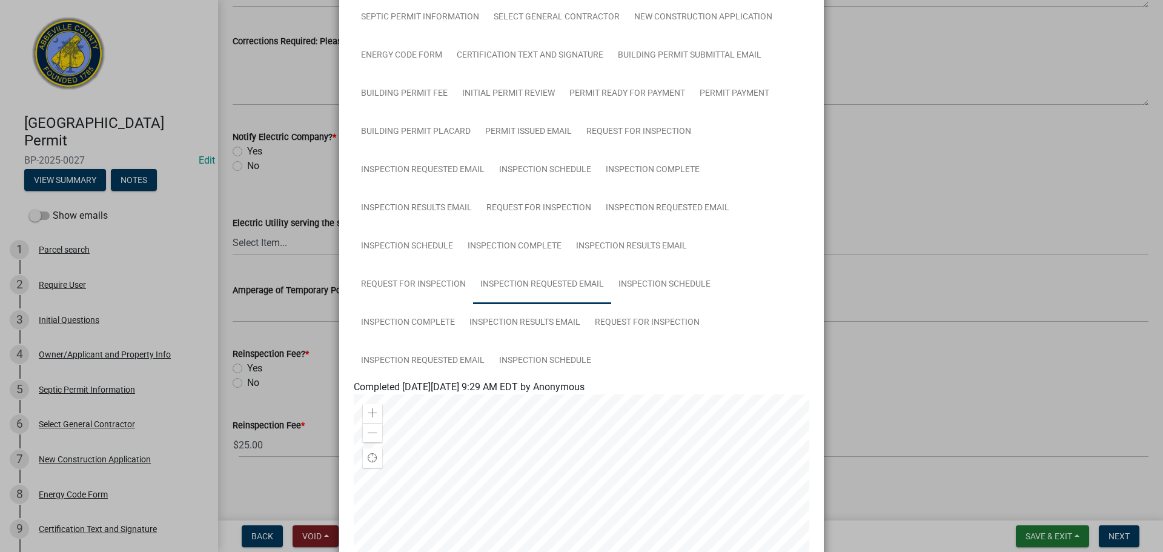
scroll to position [121, 0]
click at [548, 316] on link "Inspection Results Email" at bounding box center [524, 321] width 125 height 39
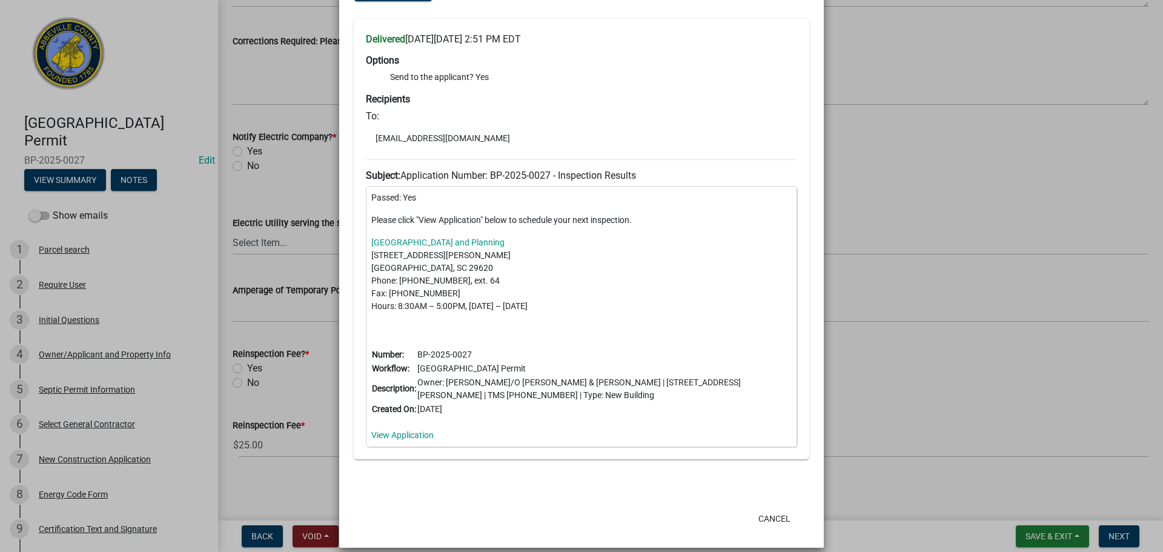
scroll to position [545, 0]
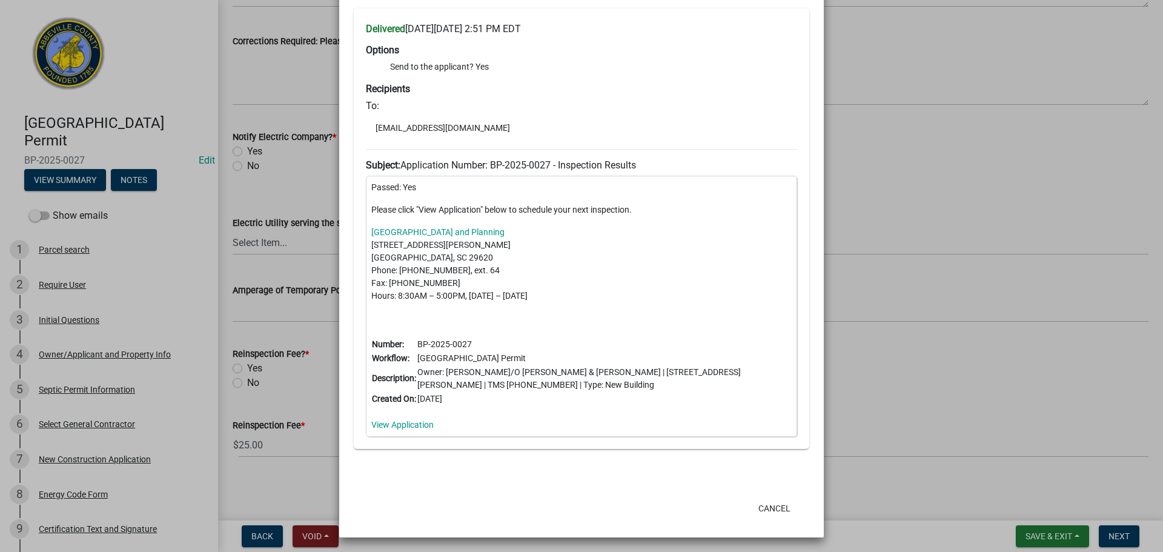
click at [933, 48] on ngb-modal-window "Summary × Printer Friendly Parcel search Initial Questions Owner/Applicant and …" at bounding box center [581, 276] width 1163 height 552
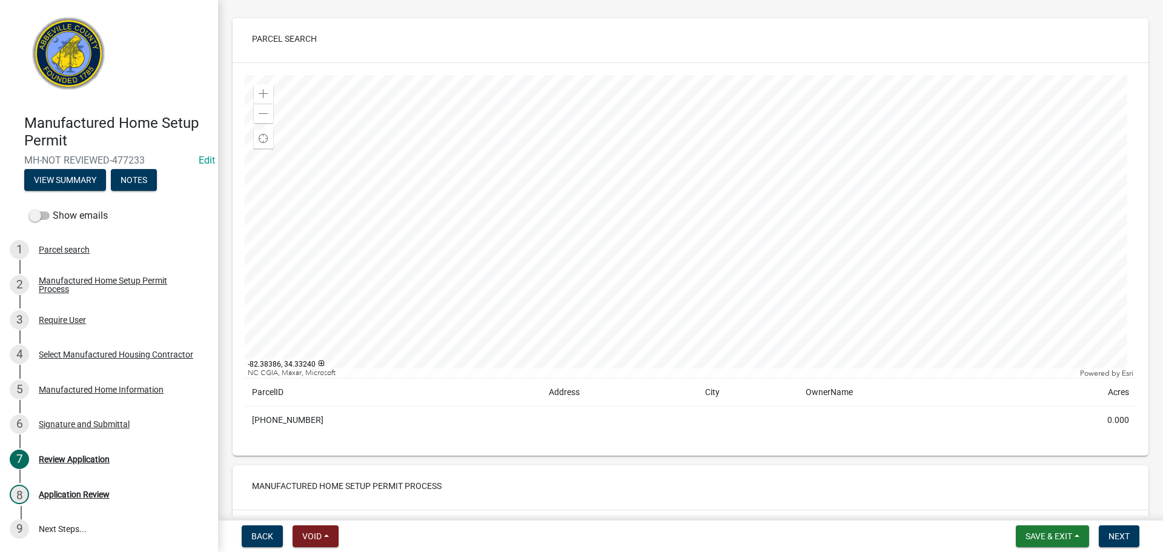
scroll to position [121, 0]
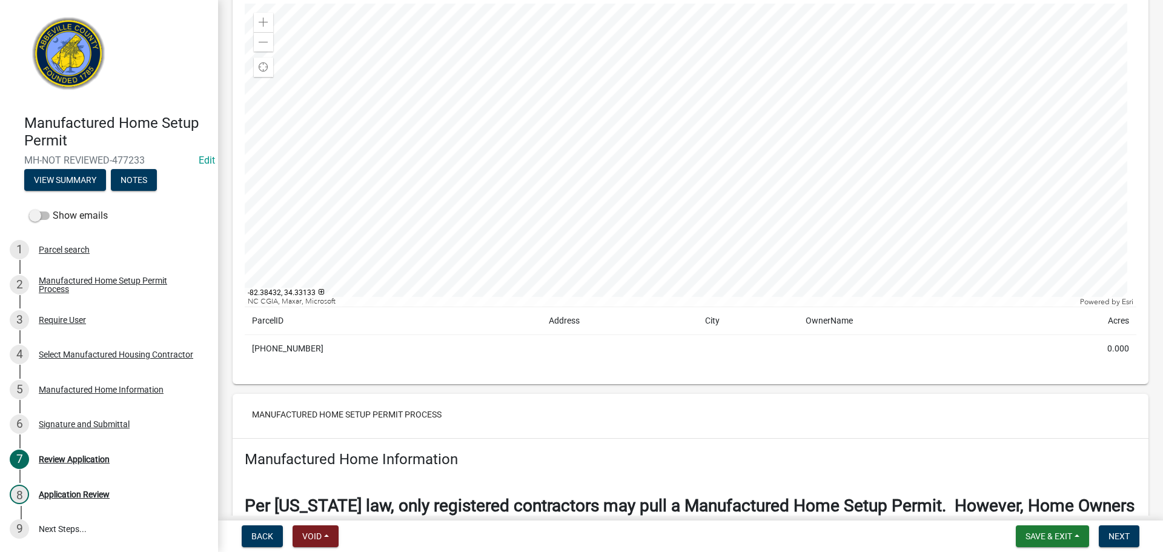
click at [284, 345] on td "[PHONE_NUMBER]" at bounding box center [393, 349] width 297 height 28
click at [250, 346] on td "[PHONE_NUMBER]" at bounding box center [393, 349] width 297 height 28
drag, startPoint x: 265, startPoint y: 346, endPoint x: 319, endPoint y: 346, distance: 54.5
click at [319, 346] on td "[PHONE_NUMBER]" at bounding box center [393, 349] width 297 height 28
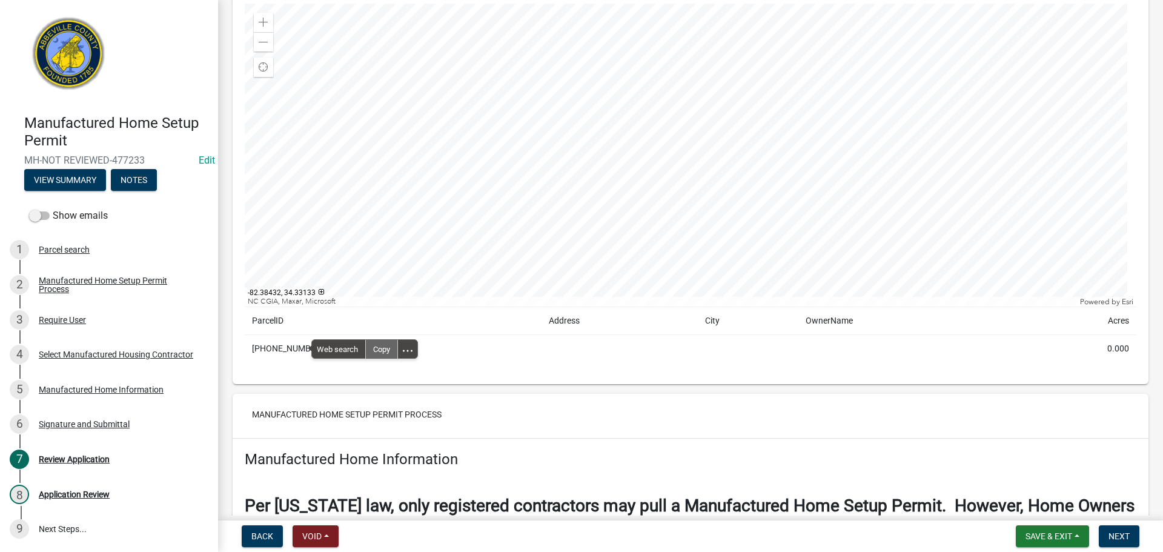
click at [377, 346] on div "Copy" at bounding box center [381, 349] width 31 height 18
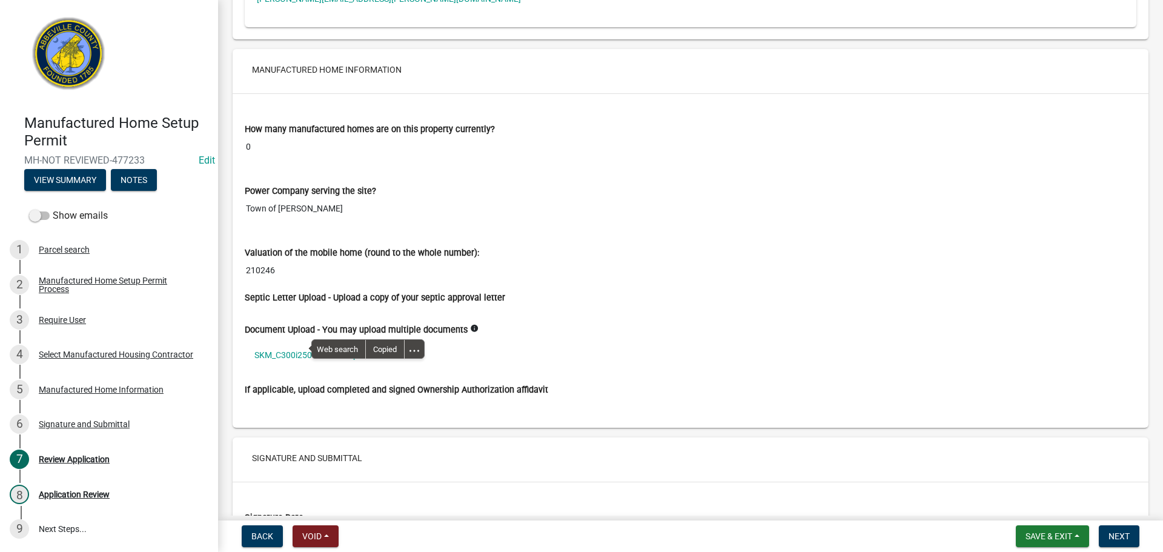
scroll to position [1938, 0]
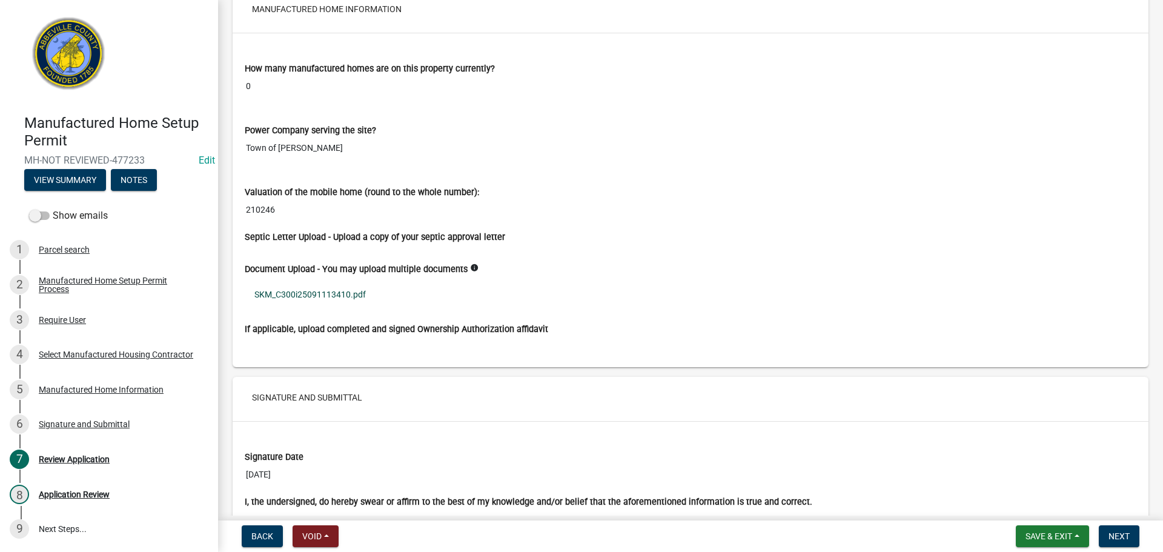
click at [347, 296] on link "SKM_C300i25091113410.pdf" at bounding box center [691, 294] width 892 height 28
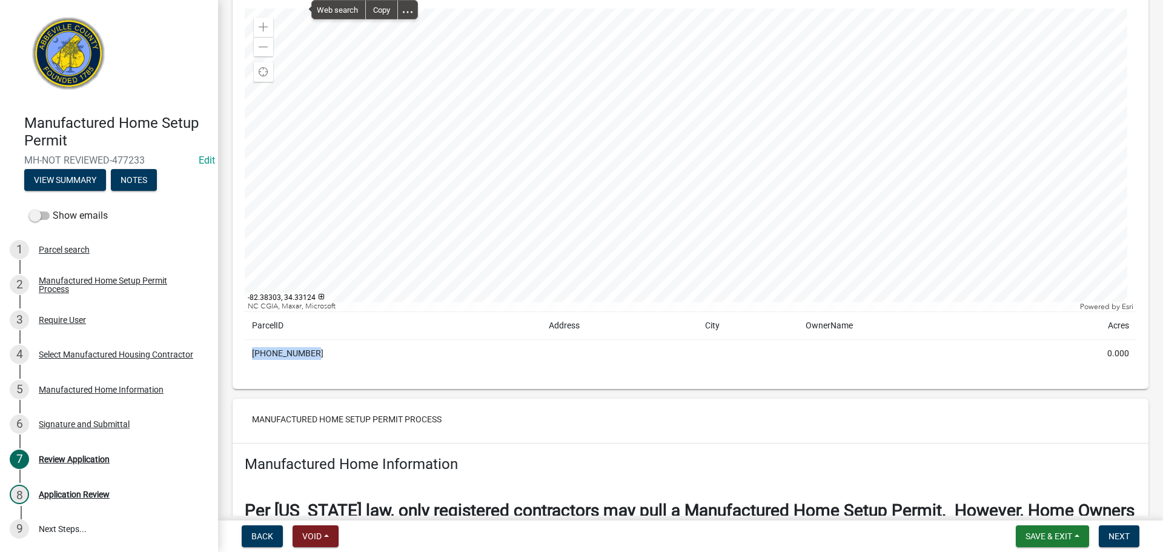
scroll to position [85, 0]
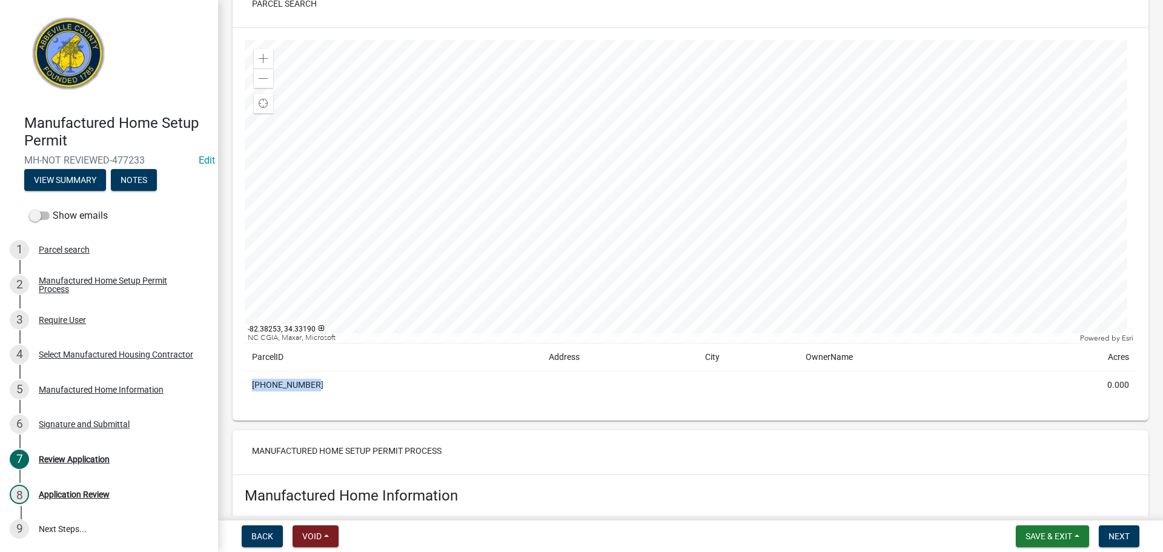
click at [700, 165] on div at bounding box center [691, 191] width 892 height 303
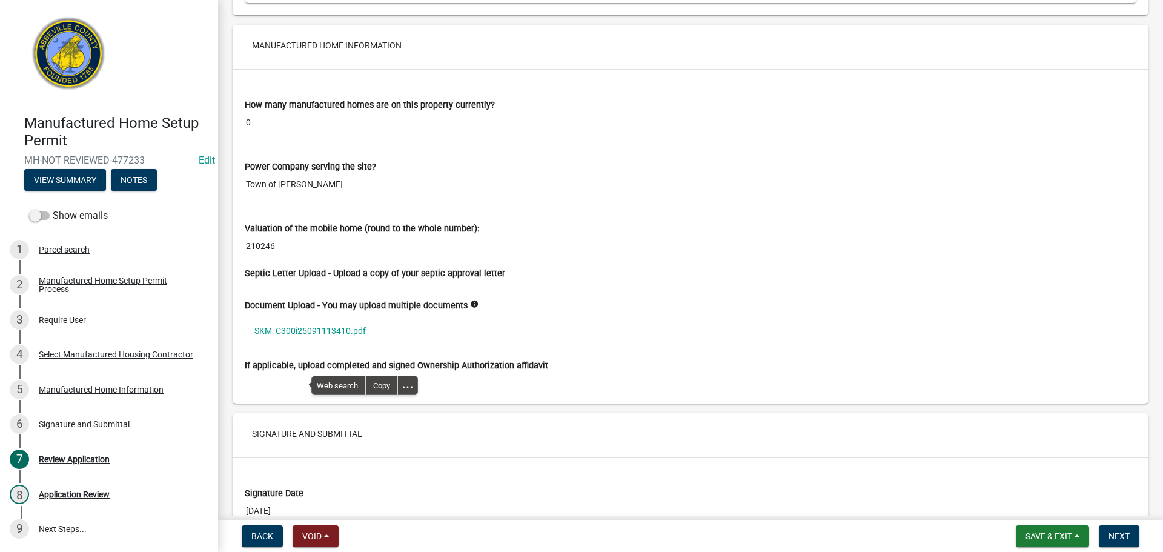
scroll to position [2084, 0]
